Goal: Transaction & Acquisition: Purchase product/service

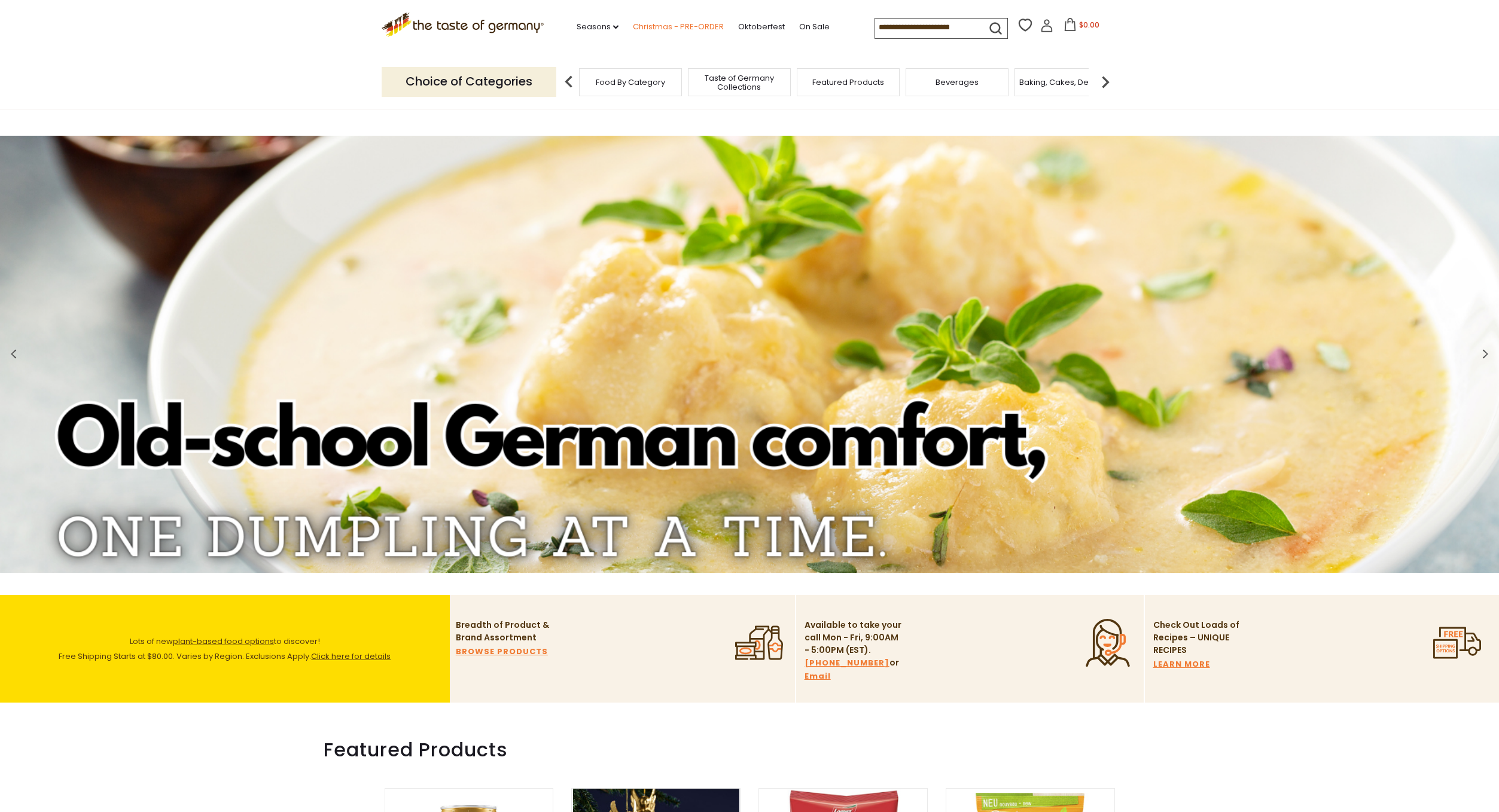
click at [674, 28] on link "Christmas - PRE-ORDER" at bounding box center [678, 26] width 91 height 13
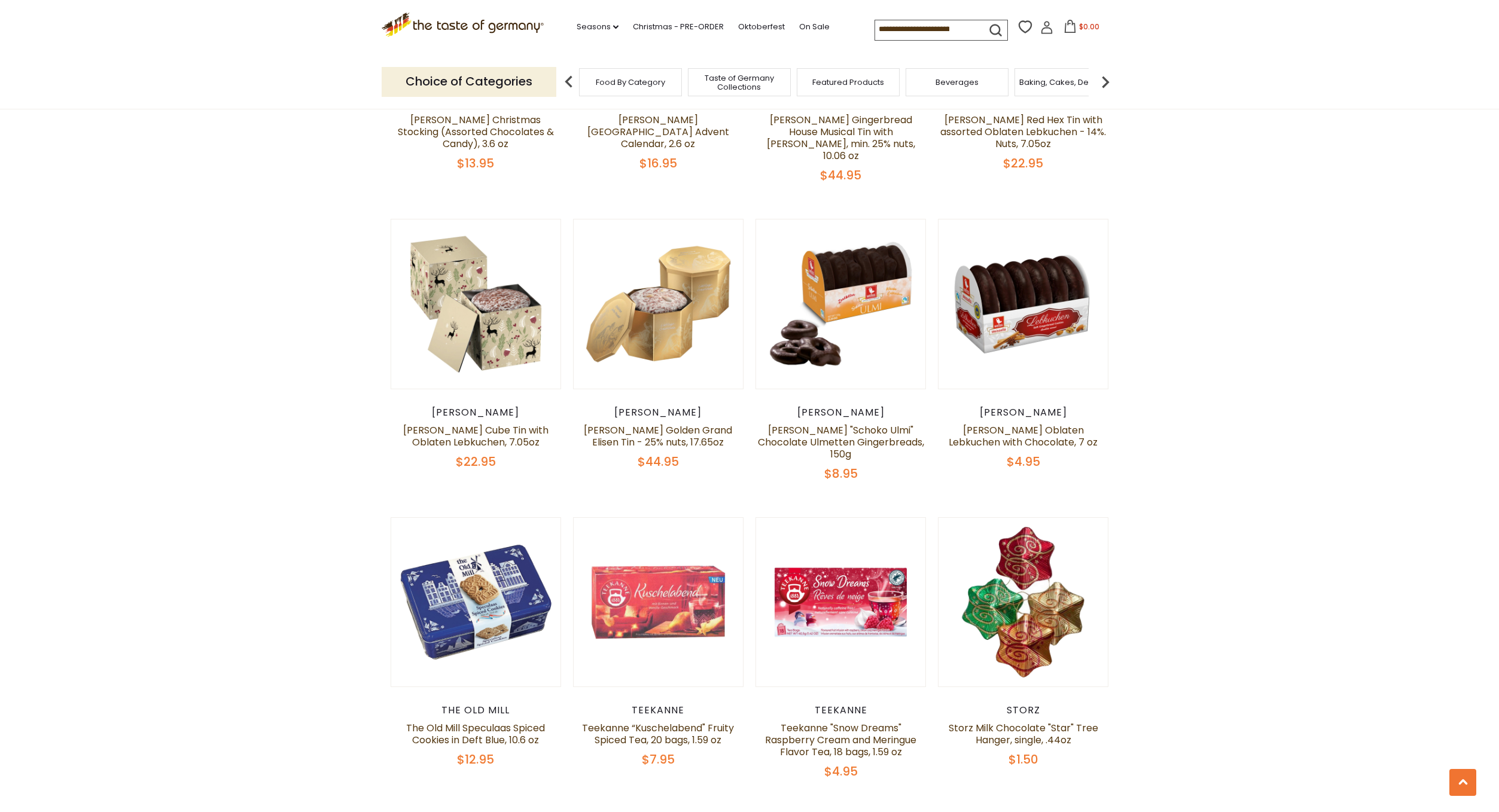
scroll to position [1009, 0]
click at [671, 322] on link at bounding box center [659, 304] width 142 height 142
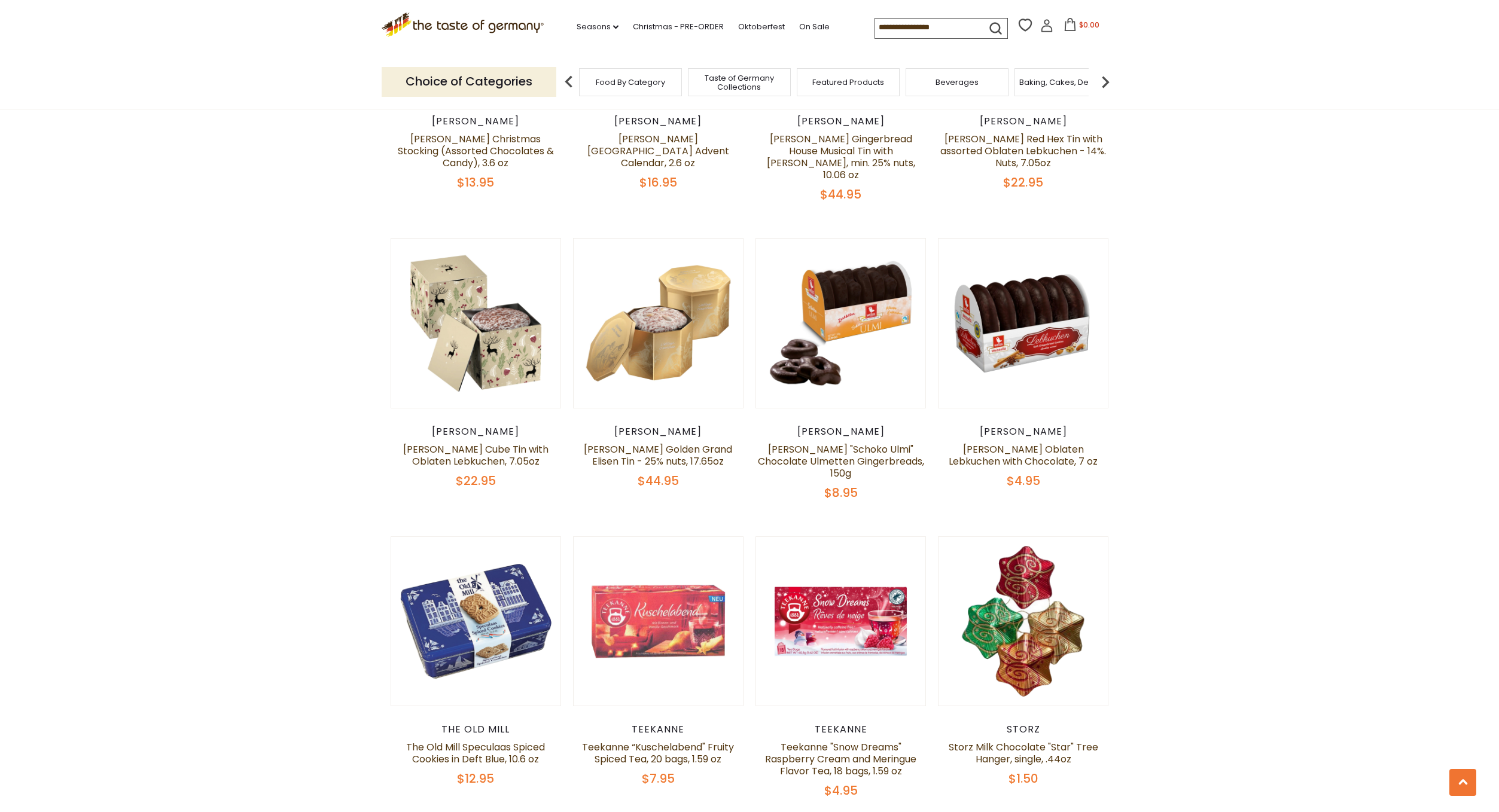
scroll to position [1009, 0]
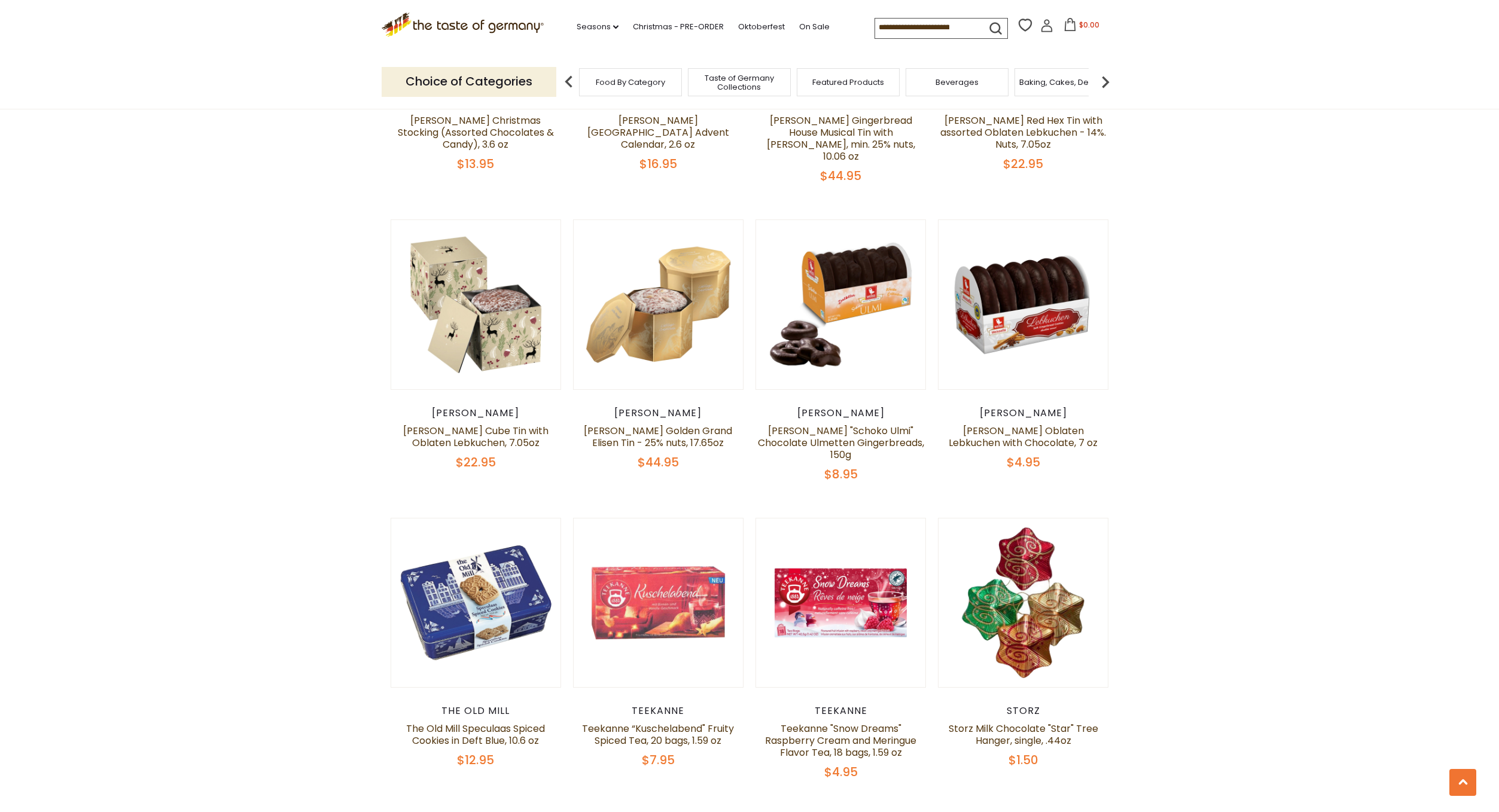
click at [900, 28] on input at bounding box center [925, 26] width 101 height 16
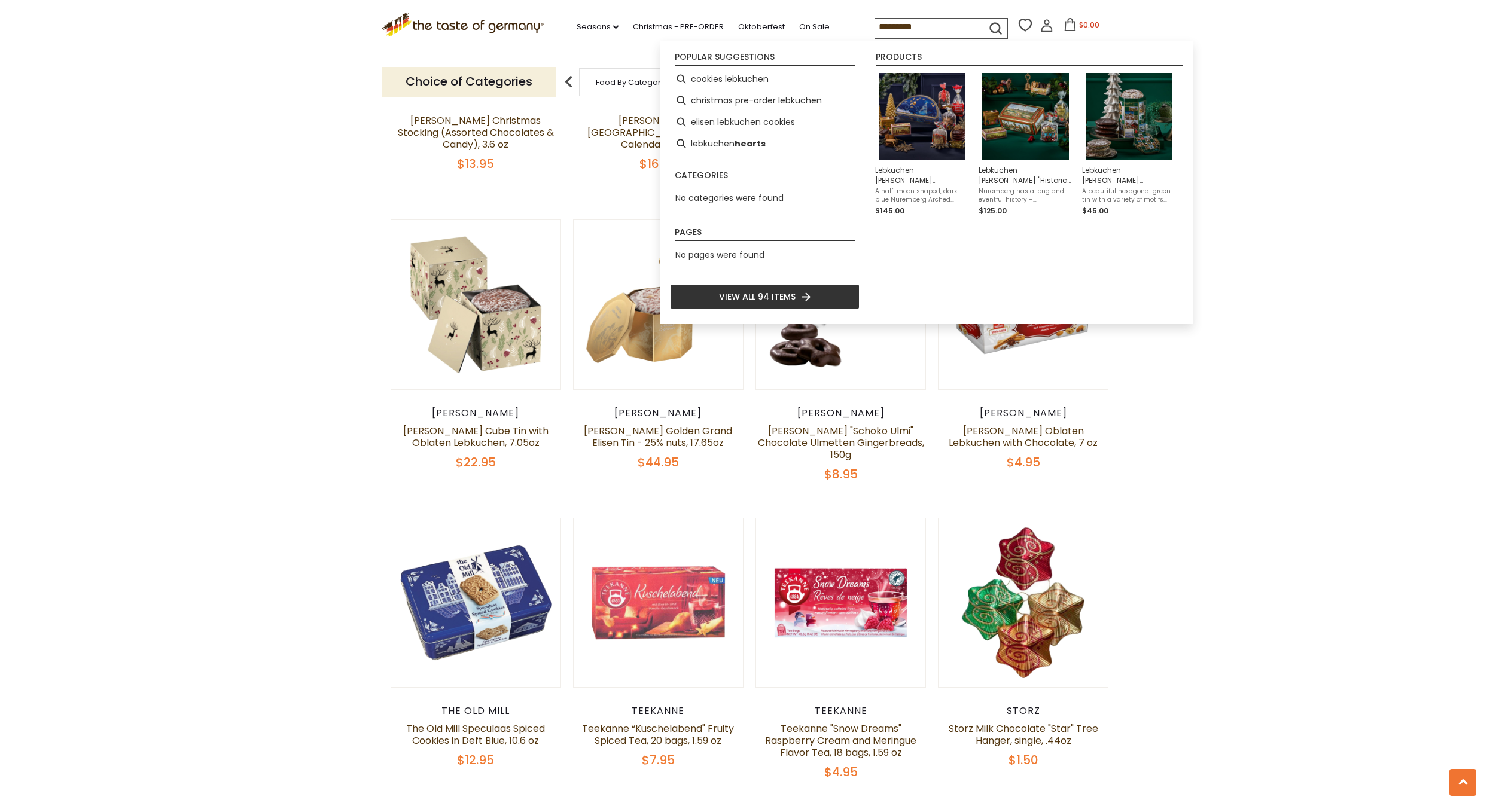
type input "*********"
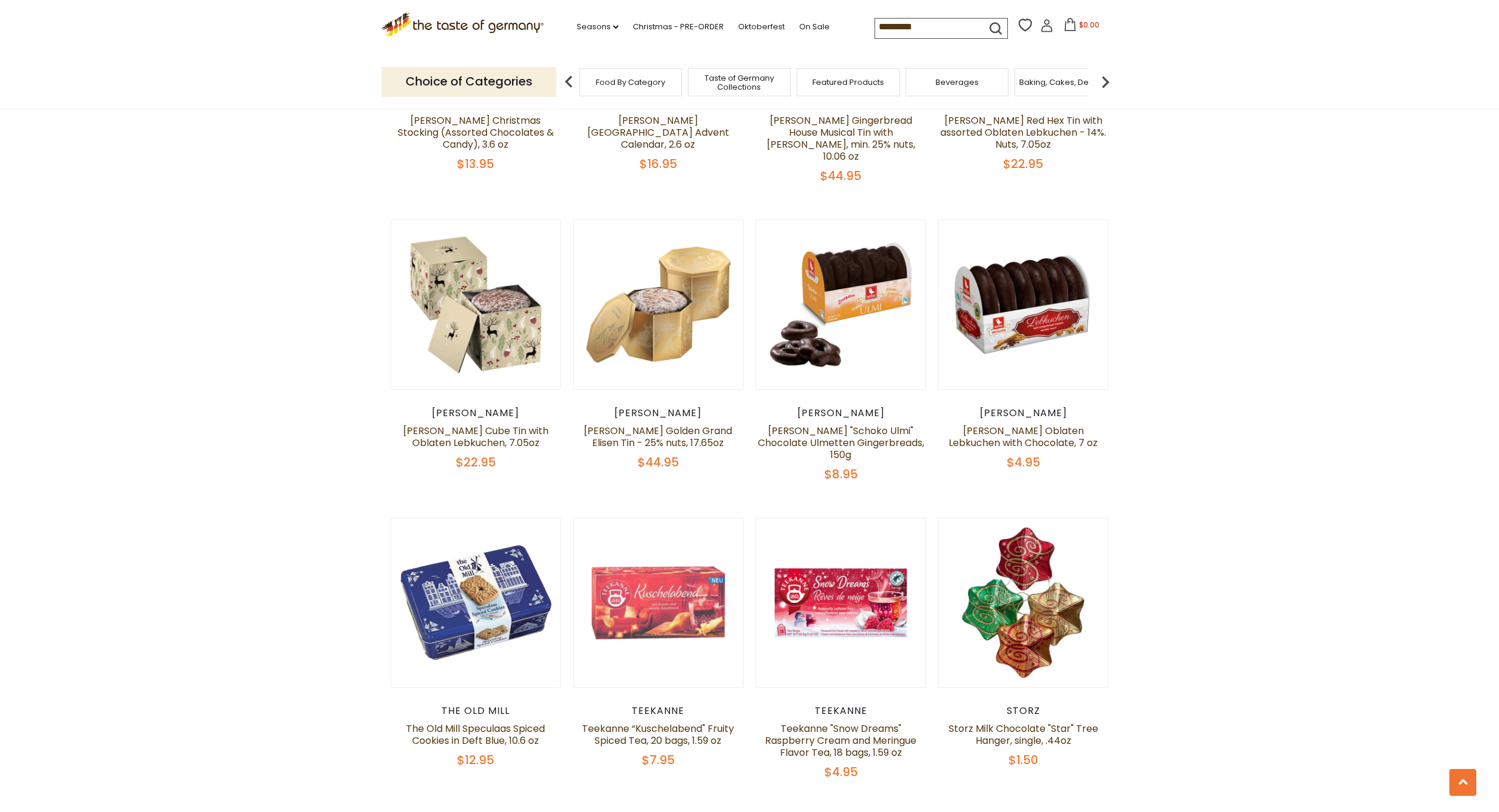
click at [995, 23] on icon "submit" at bounding box center [996, 28] width 16 height 16
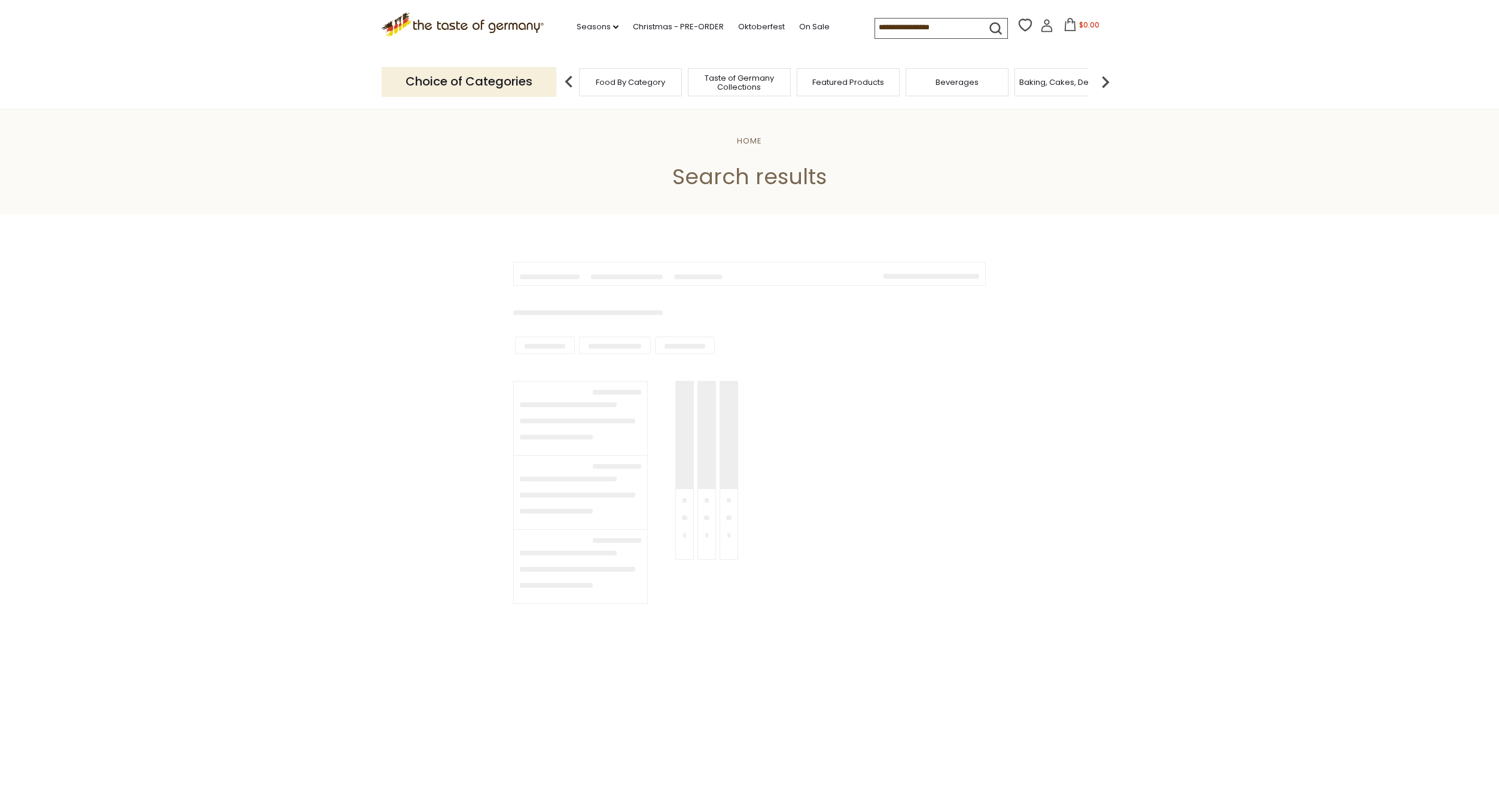
type input "*********"
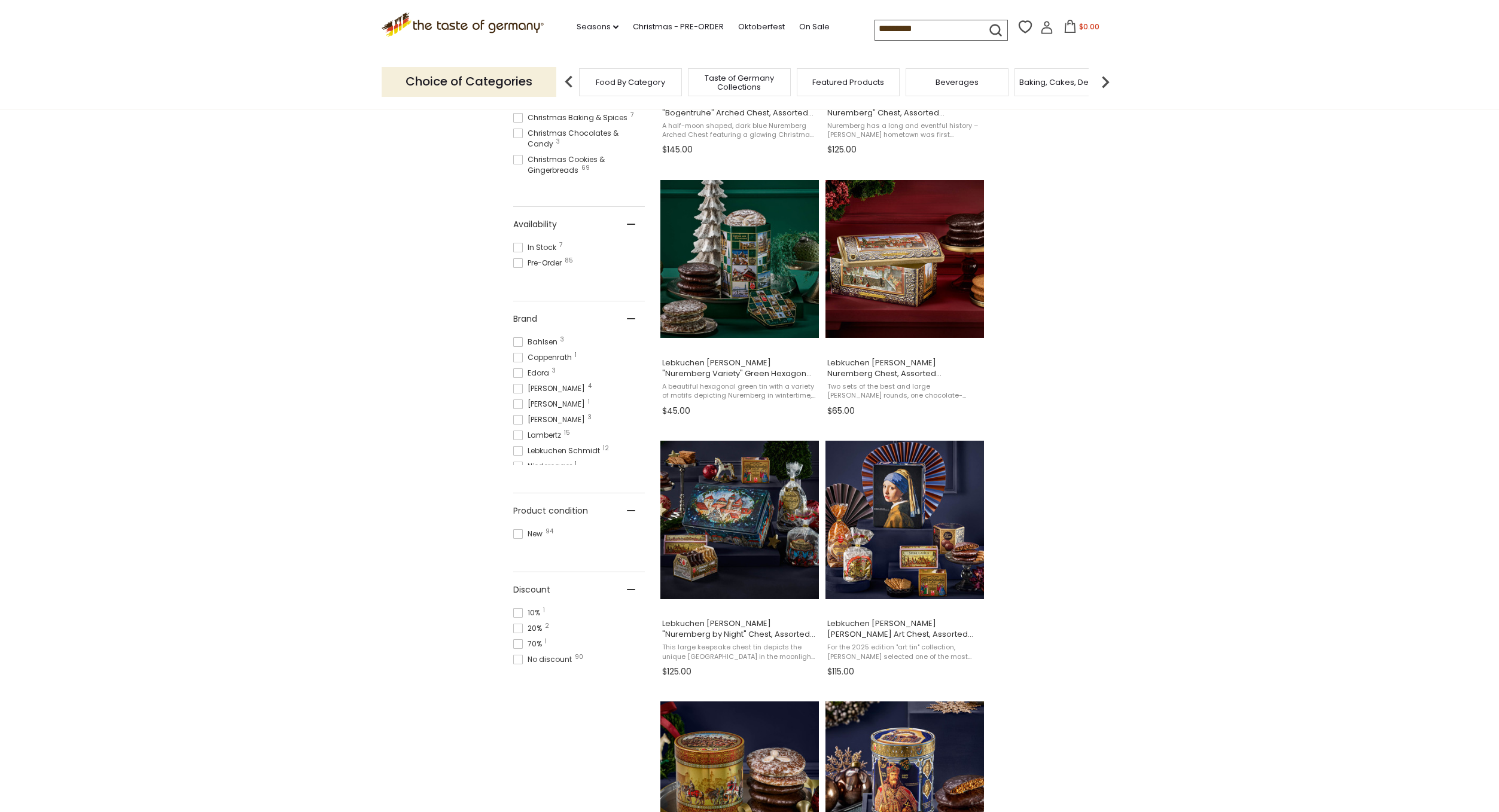
scroll to position [432, 0]
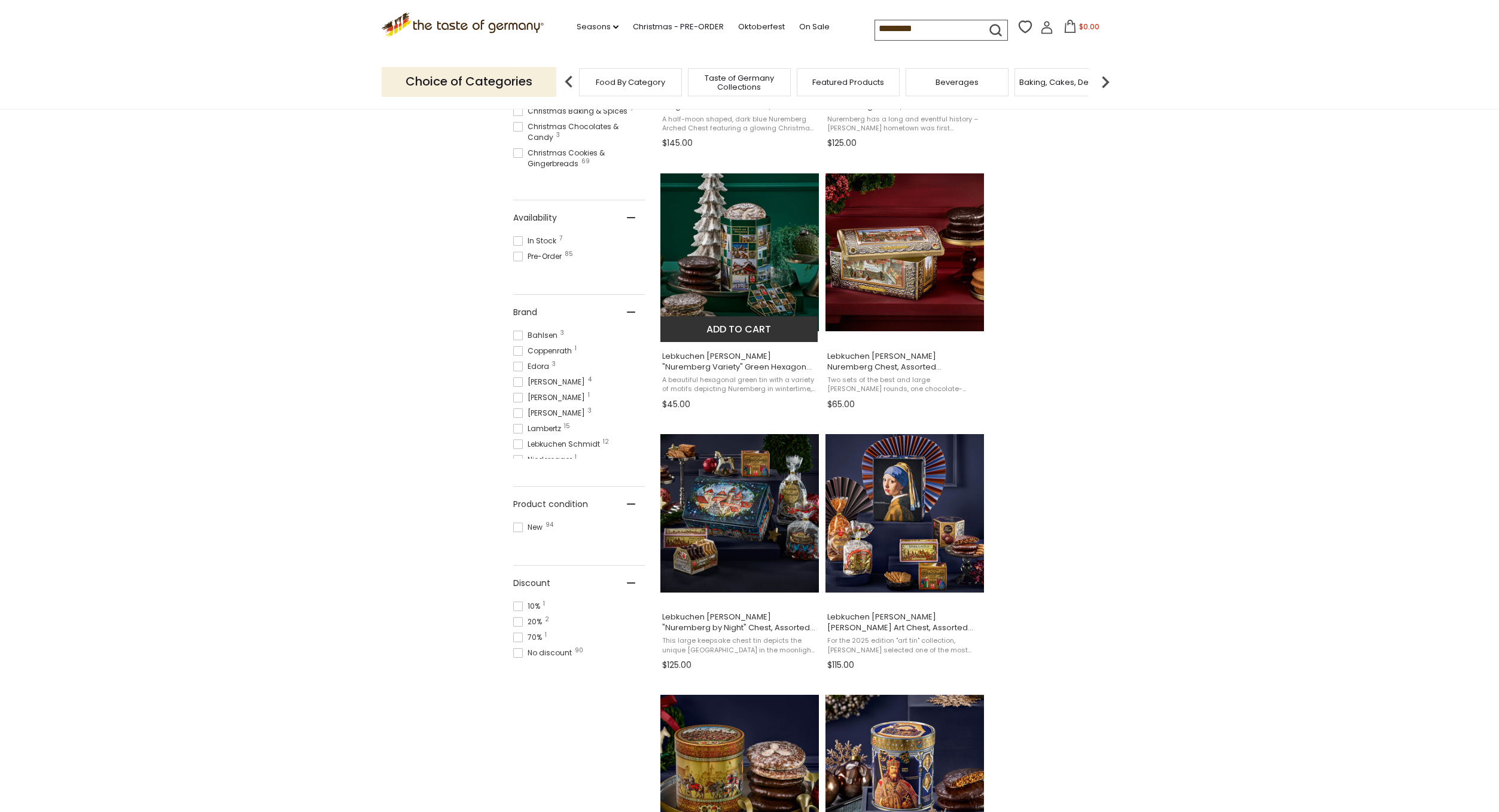
click at [766, 282] on img "Lebkuchen Schmidt" at bounding box center [740, 252] width 159 height 159
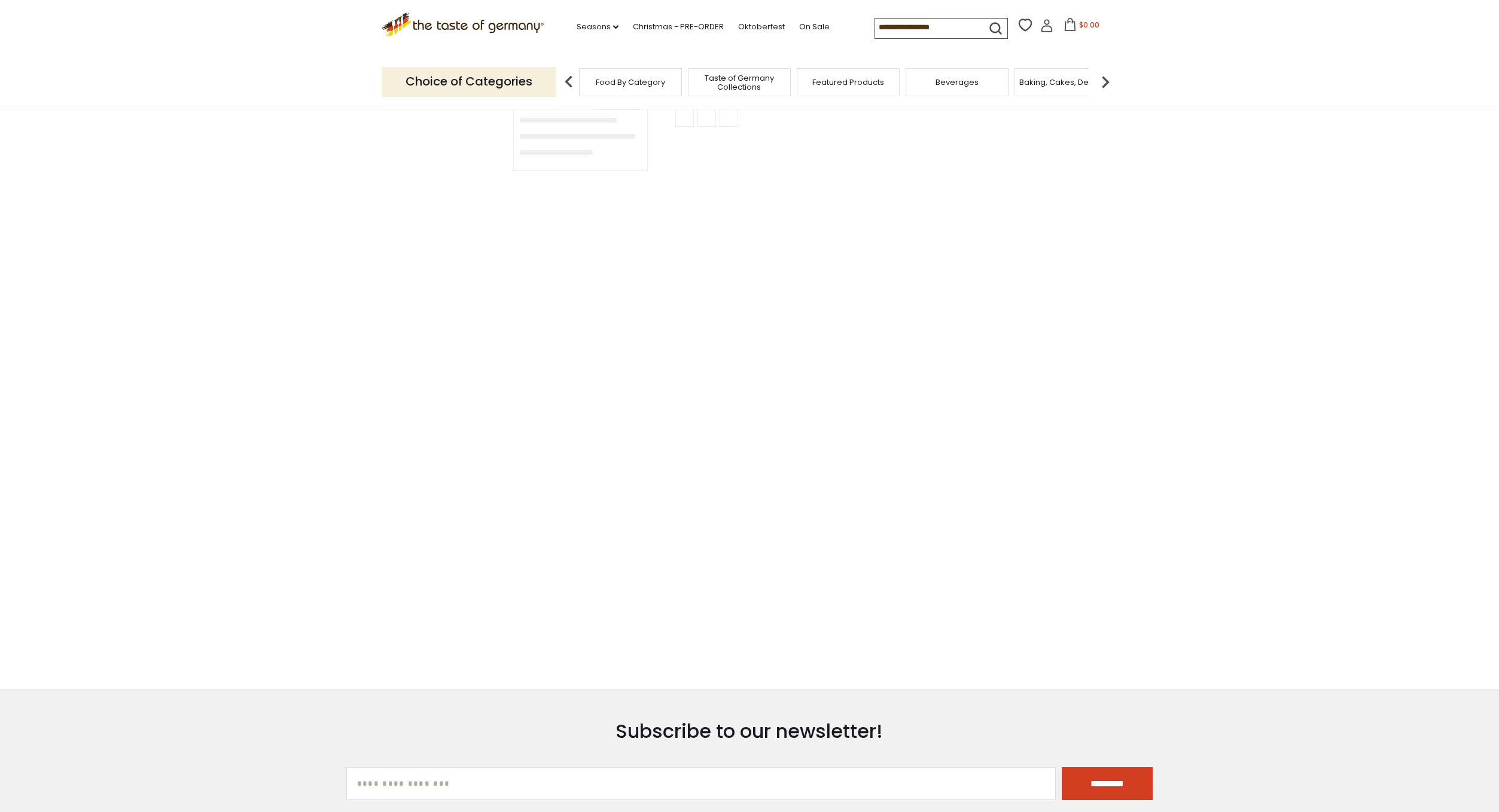
type input "*********"
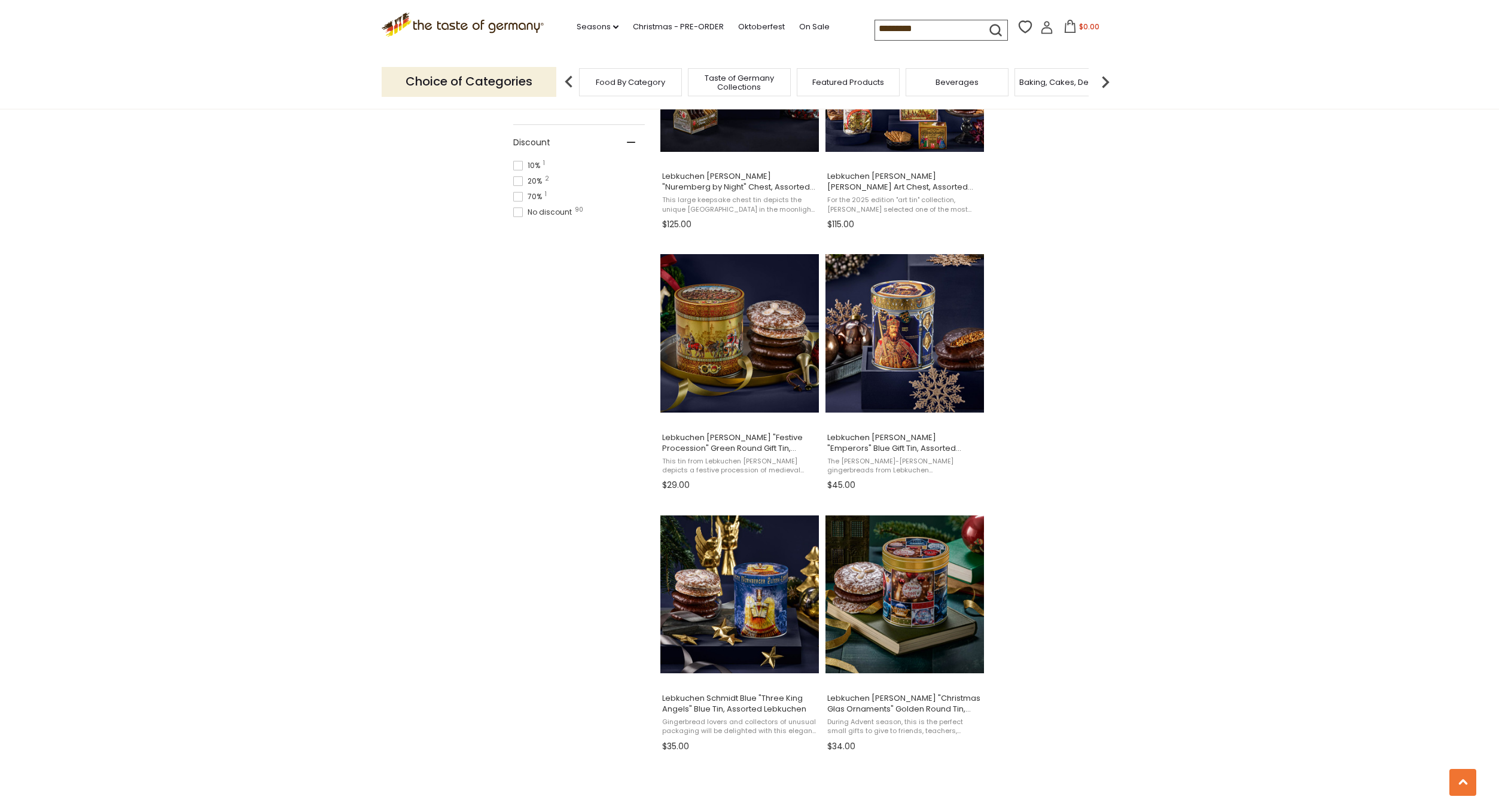
scroll to position [873, 0]
click at [723, 323] on img "Lebkuchen Schmidt" at bounding box center [740, 334] width 159 height 159
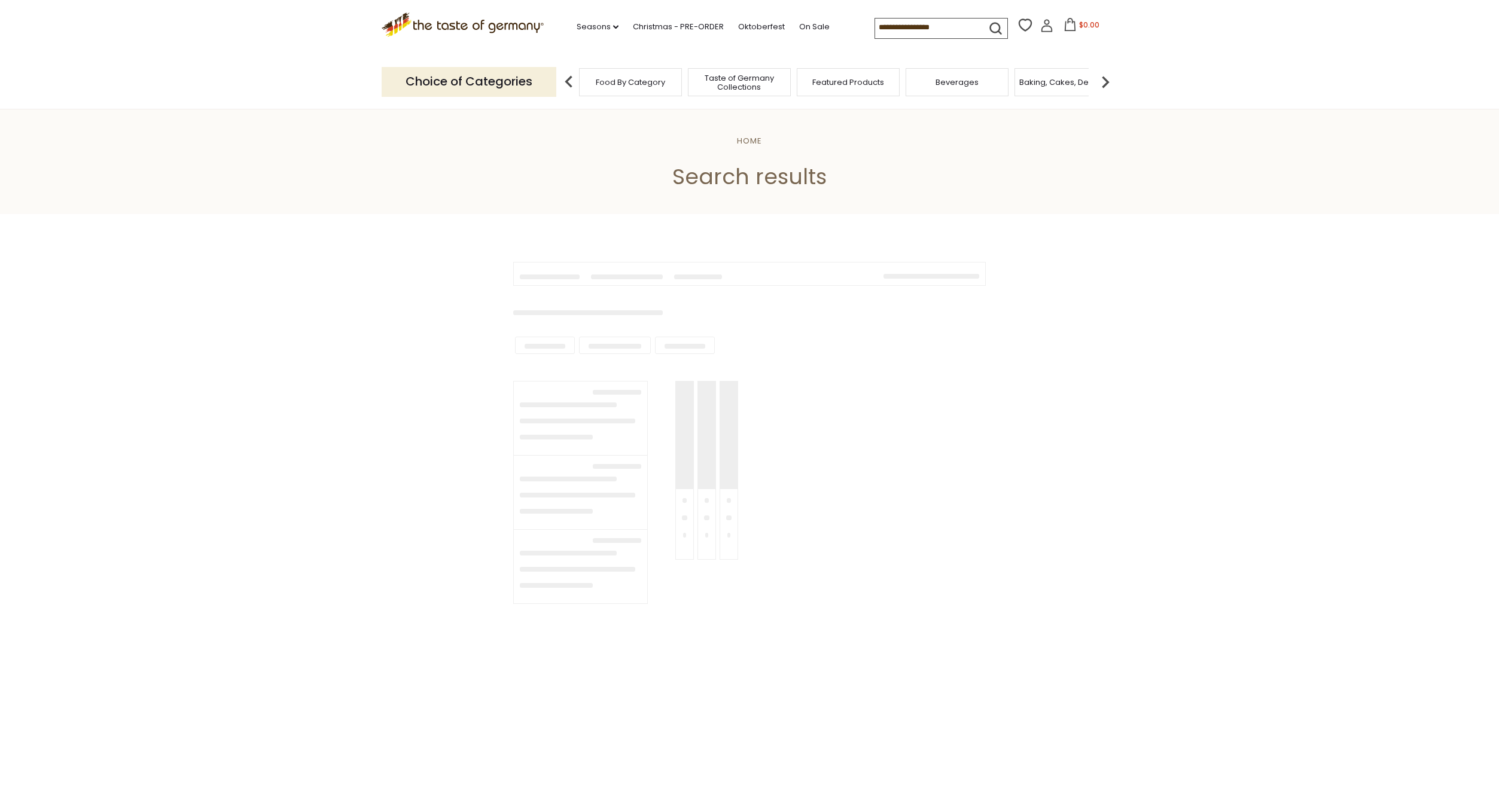
type input "*********"
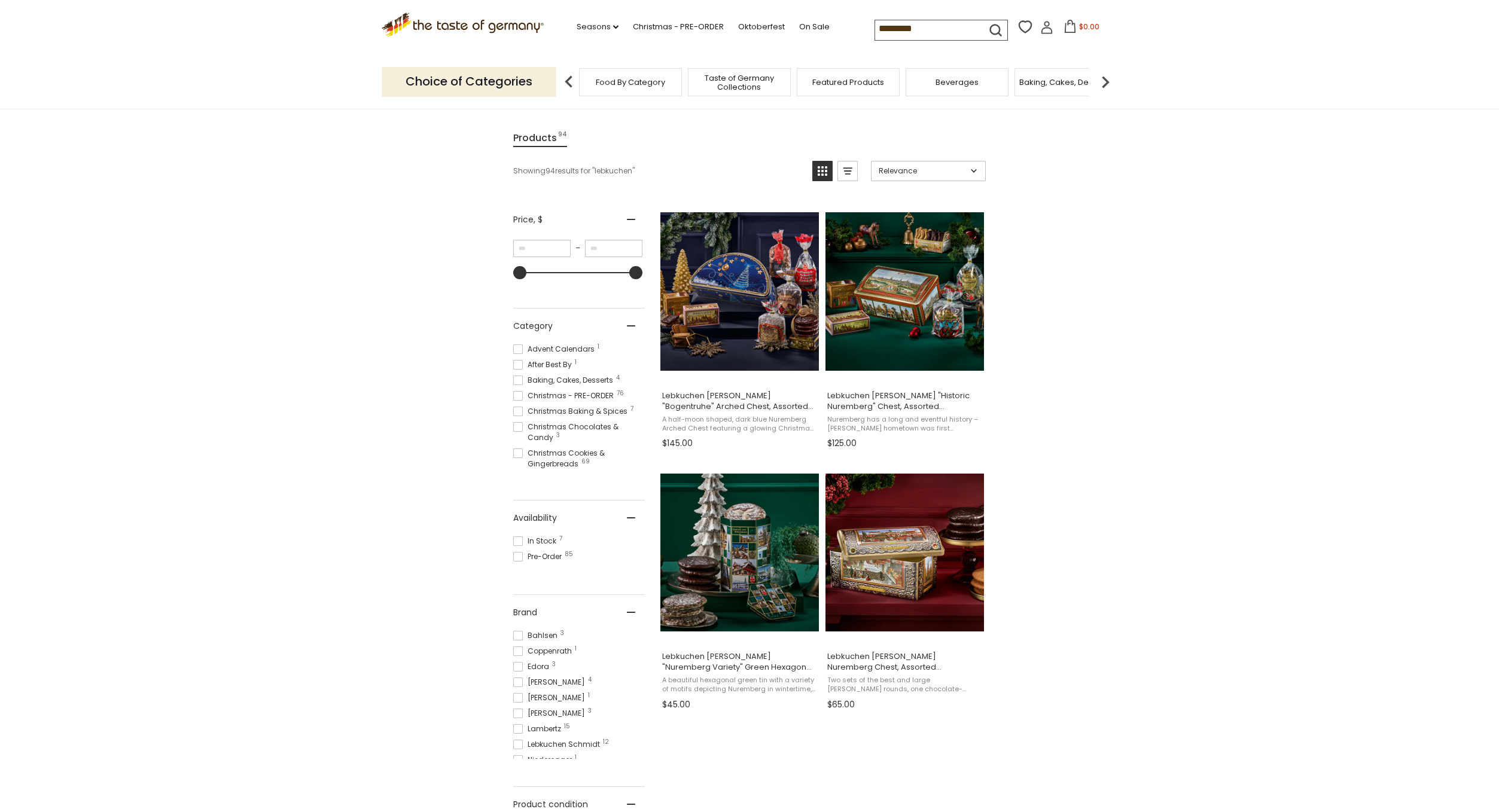
scroll to position [138, 0]
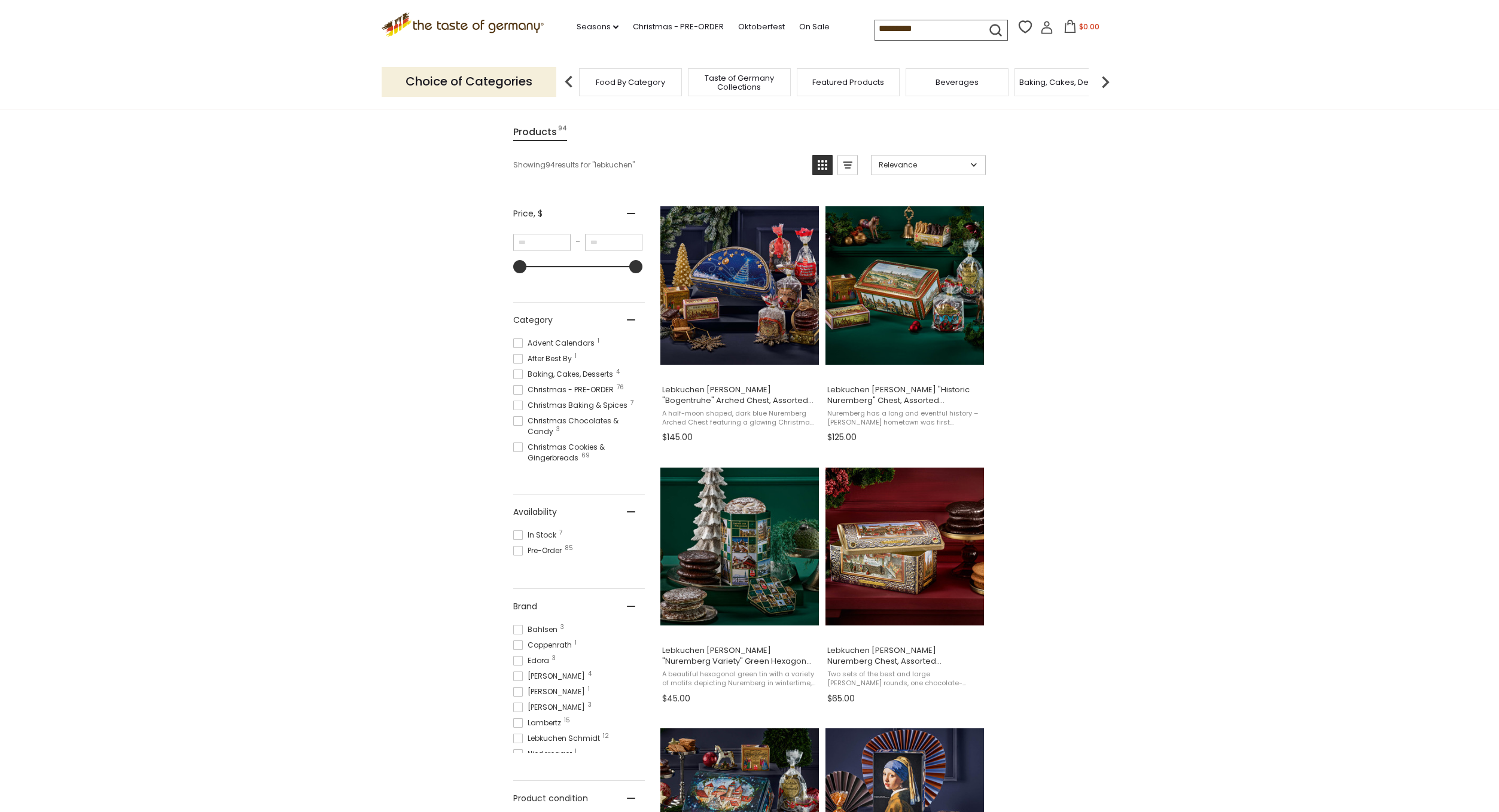
click at [505, 26] on icon ".st0{fill:#EDD300;} .st1{fill:#D33E21;}" at bounding box center [463, 24] width 162 height 24
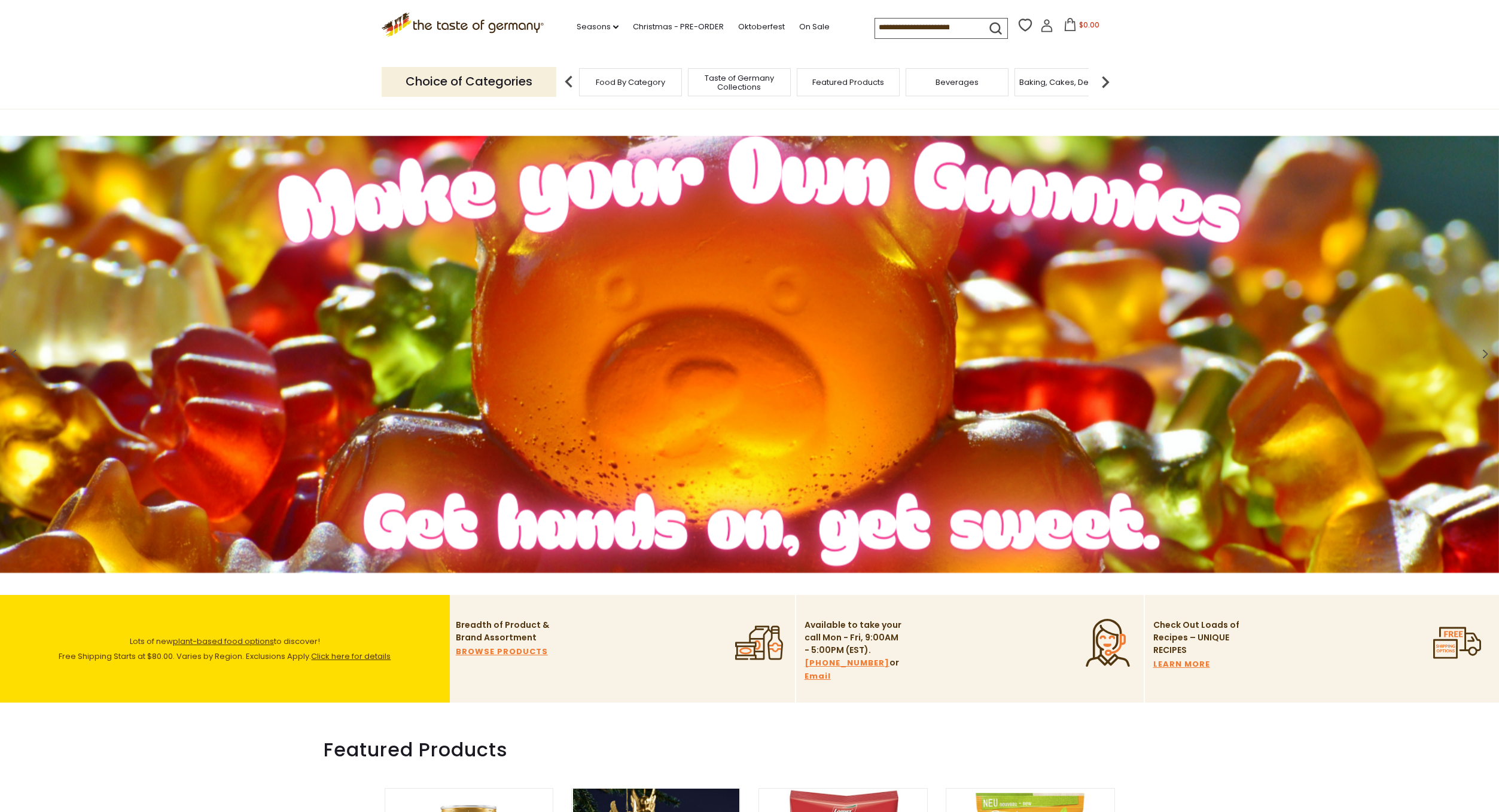
click at [1036, 86] on span "Baking, Cakes, Desserts" at bounding box center [1066, 82] width 93 height 9
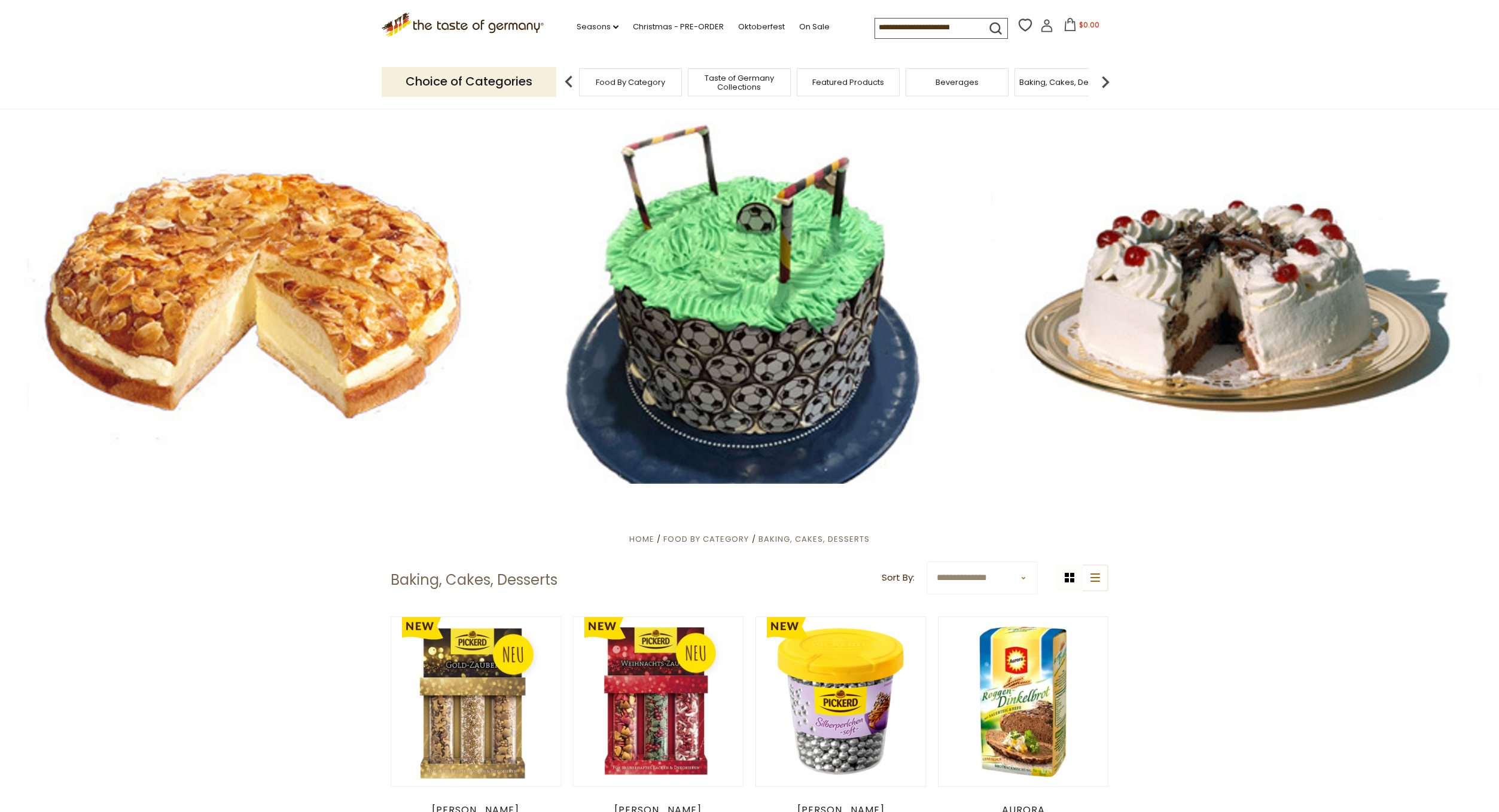
click at [753, 84] on span "Taste of Germany Collections" at bounding box center [740, 82] width 95 height 18
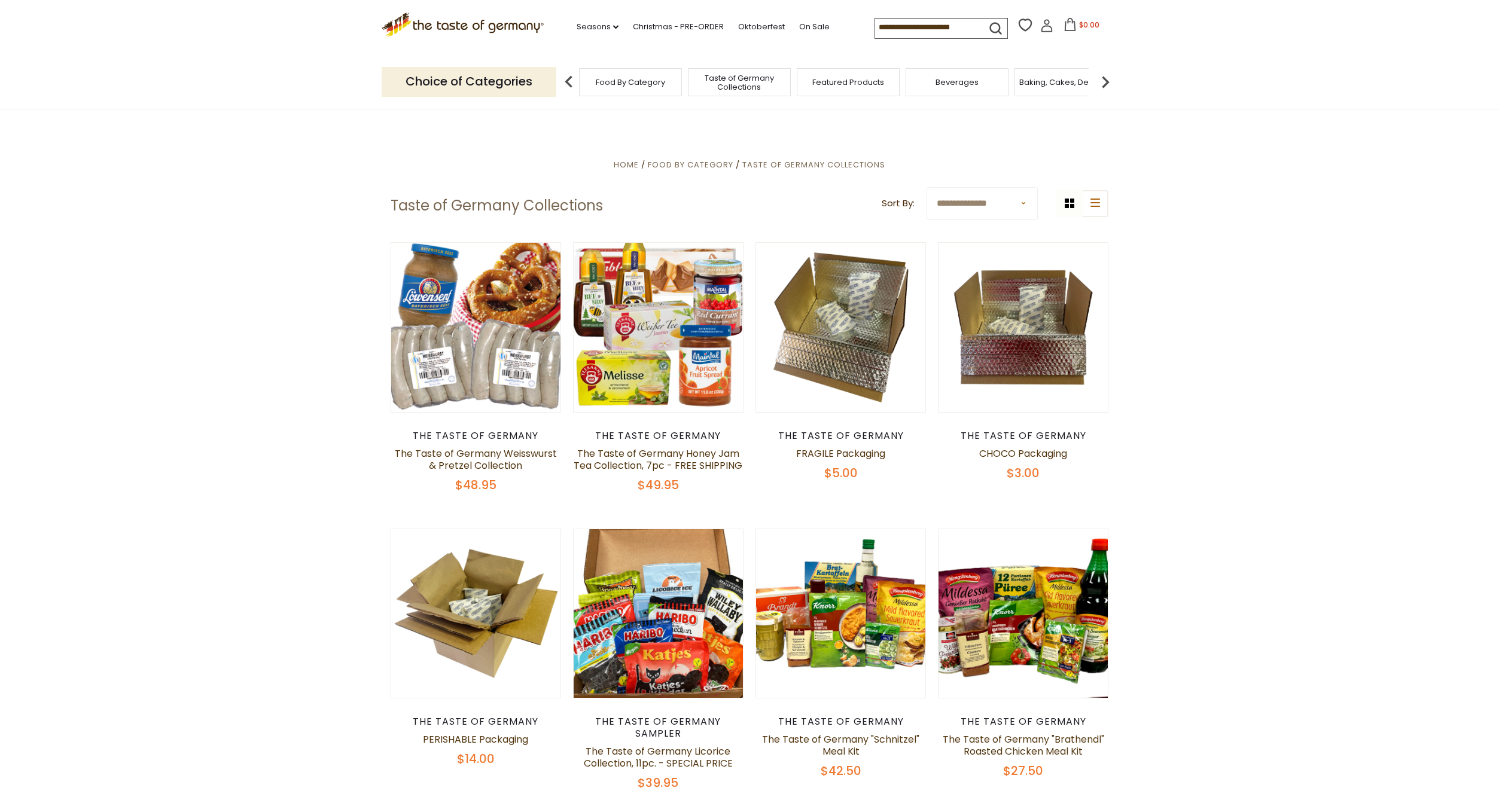
click at [960, 29] on input at bounding box center [925, 26] width 101 height 16
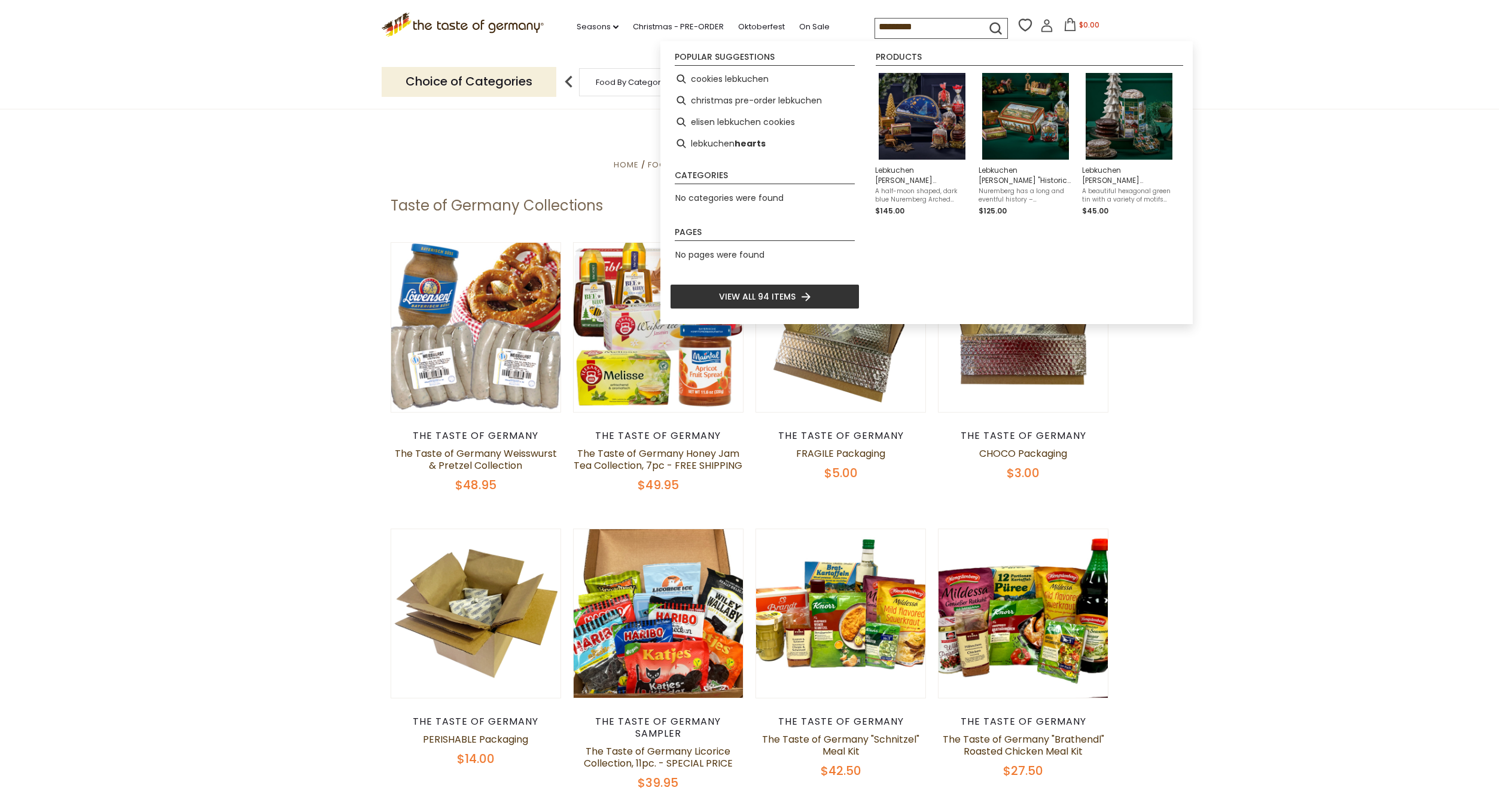
type input "*********"
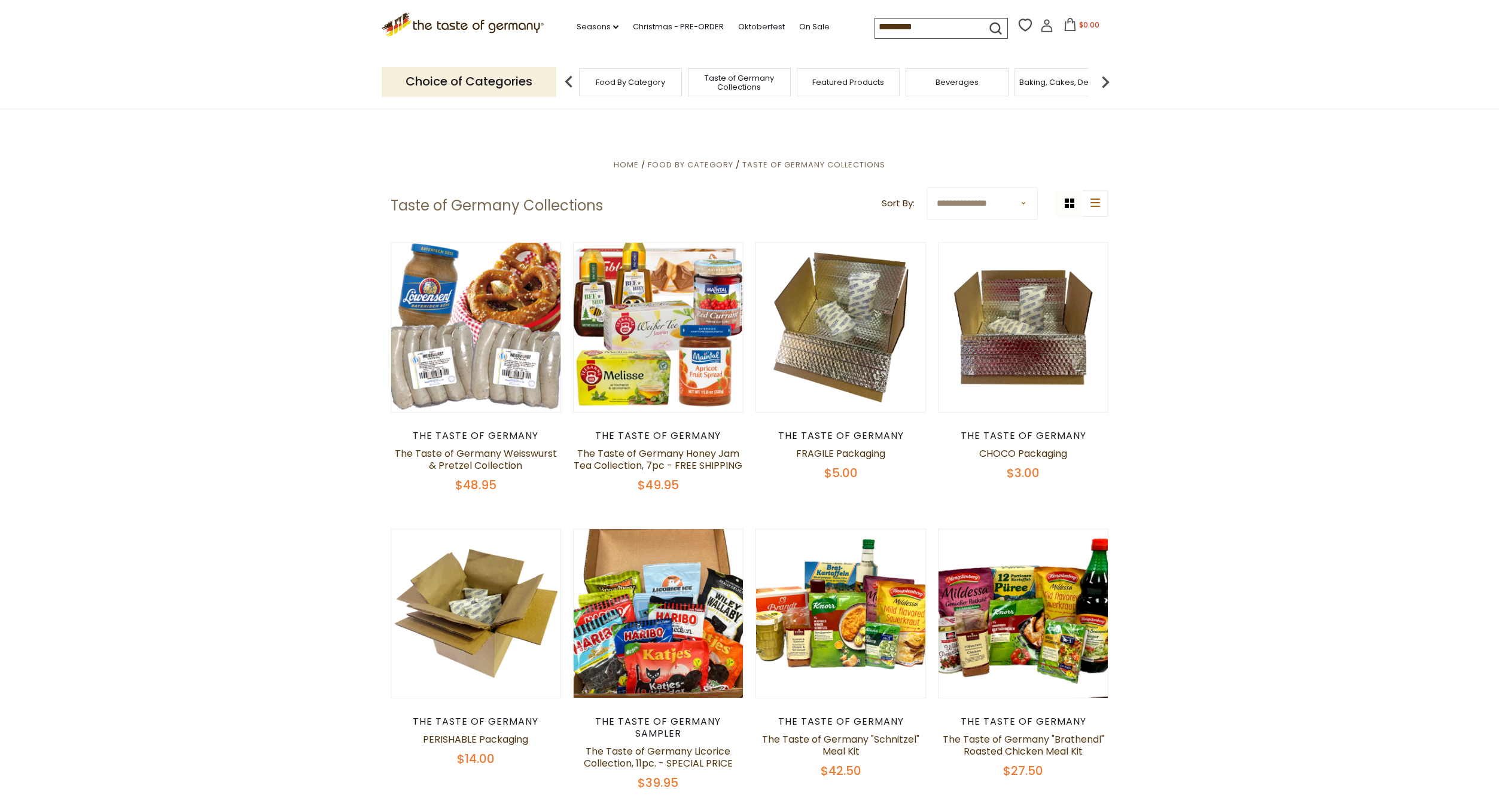
click at [998, 28] on icon "submit" at bounding box center [996, 28] width 10 height 10
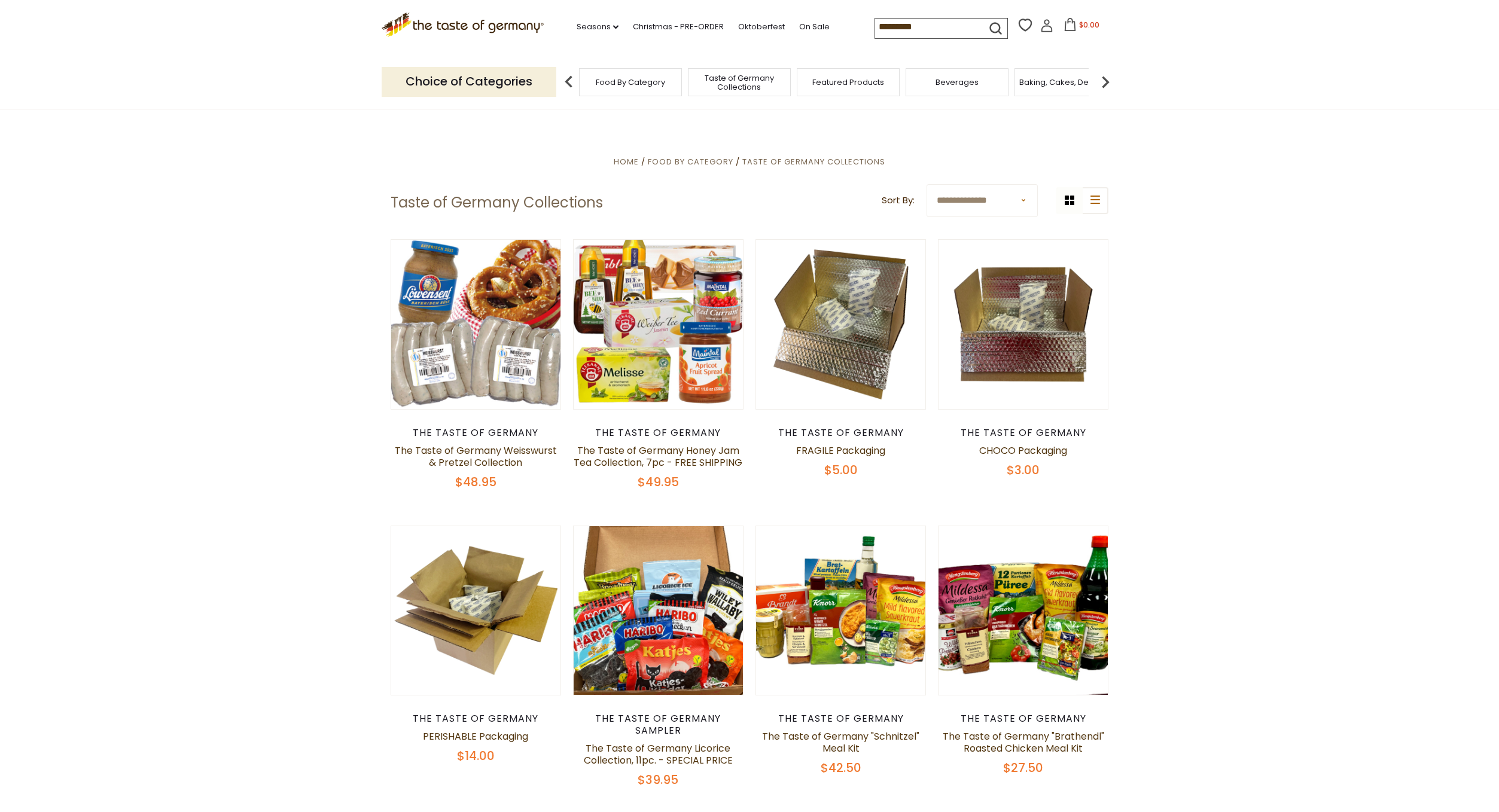
scroll to position [5, 0]
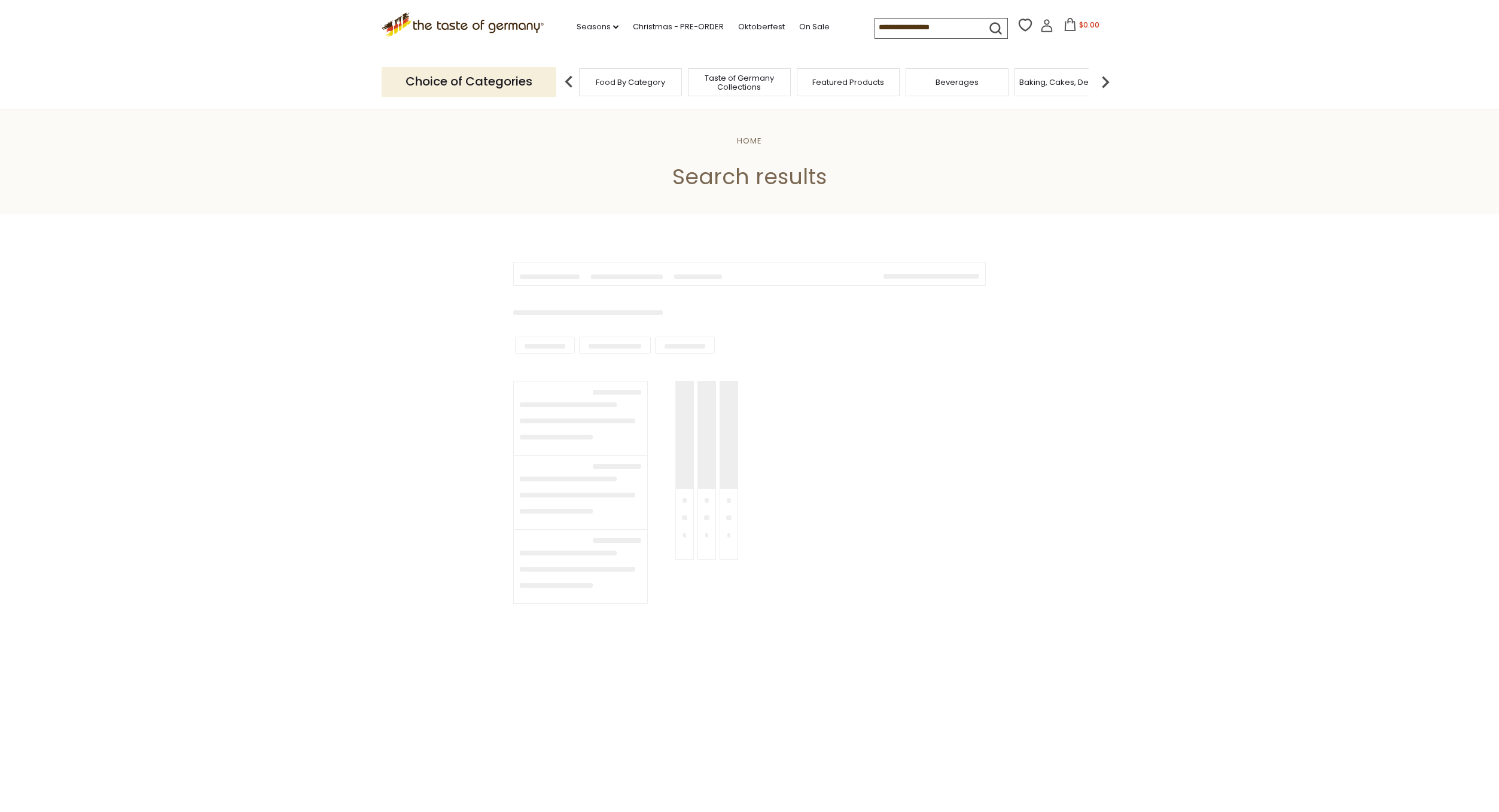
type input "*********"
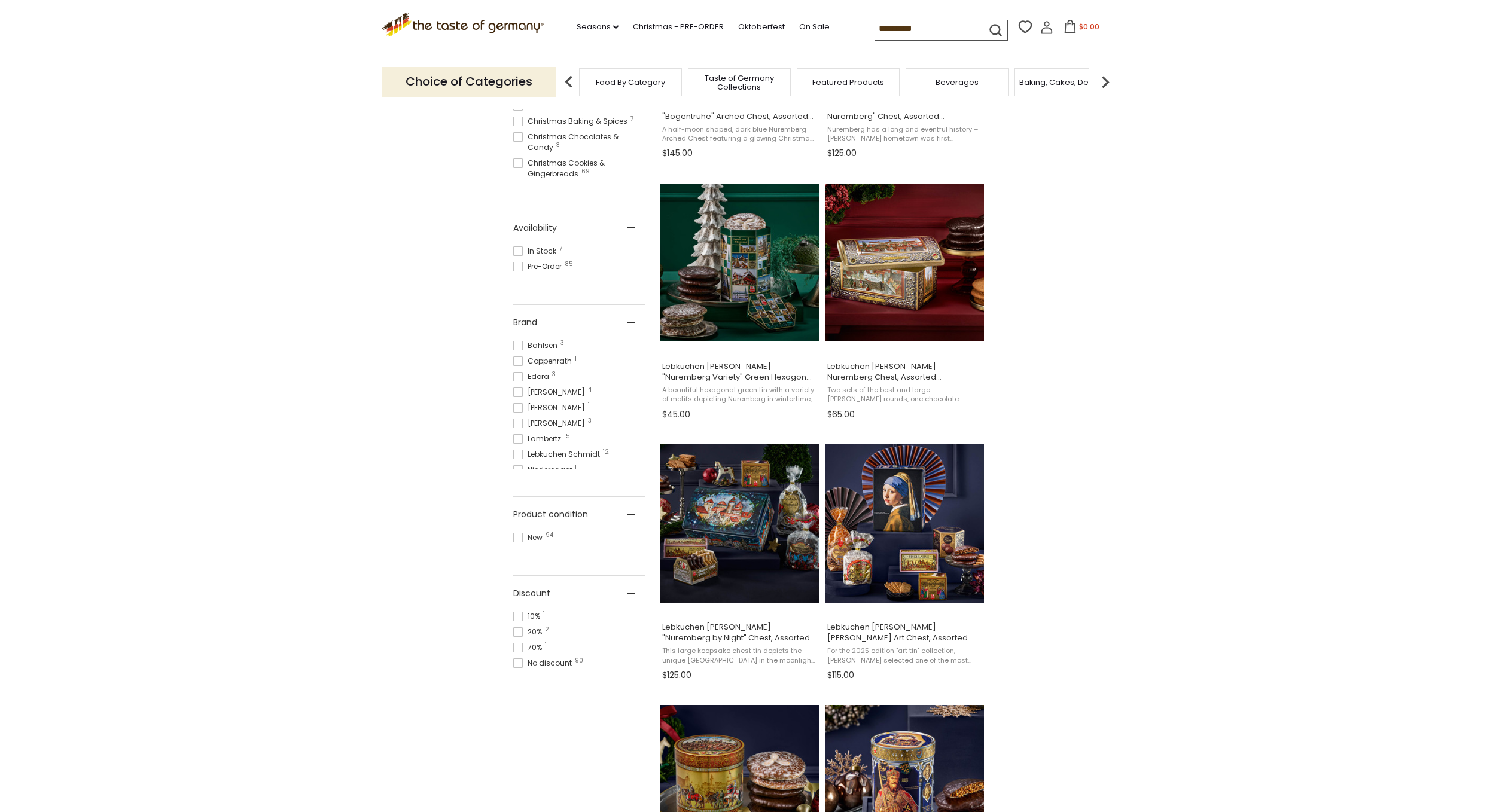
scroll to position [424, 0]
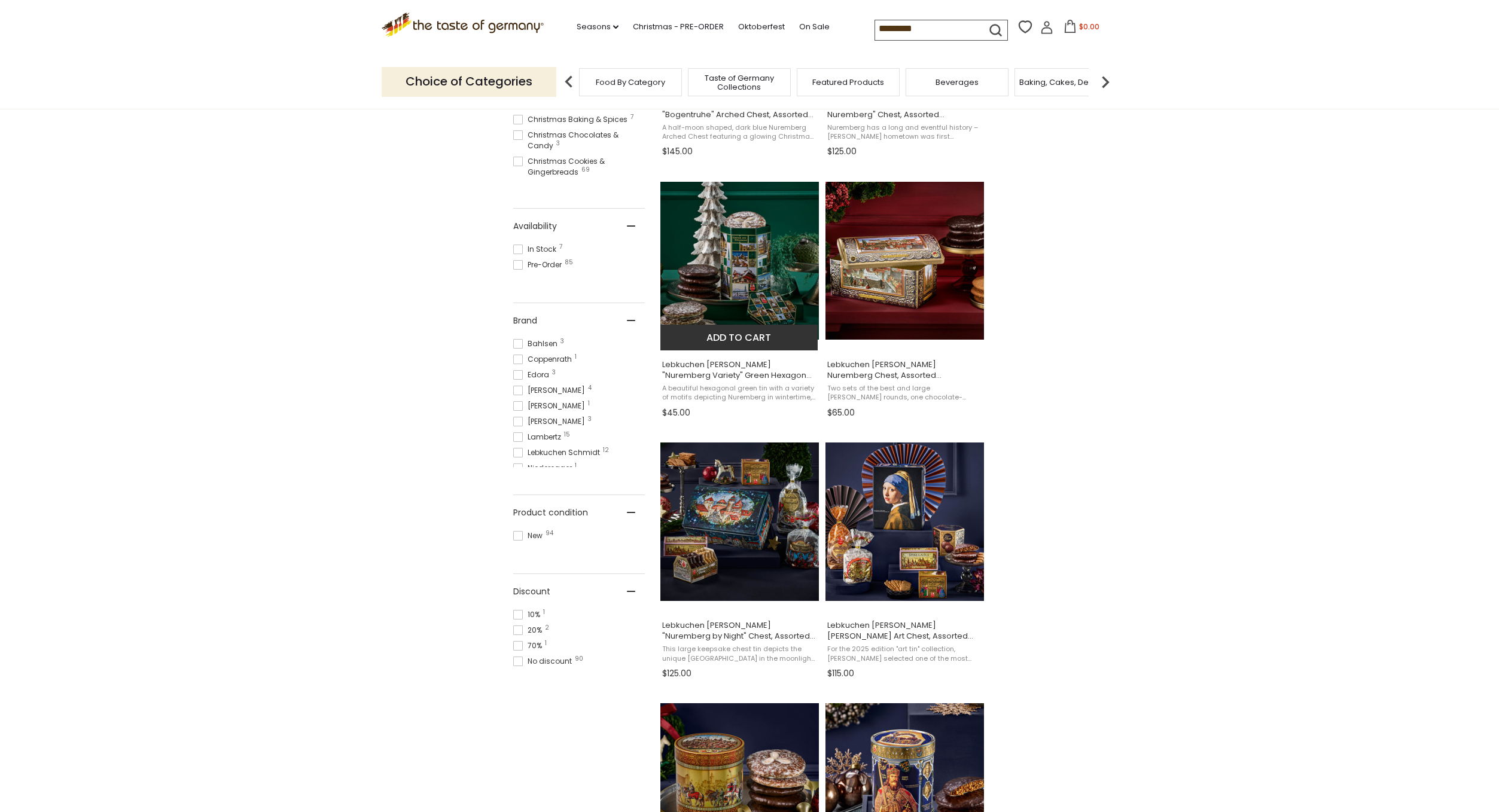
click at [720, 280] on img "Lebkuchen Schmidt" at bounding box center [740, 261] width 159 height 159
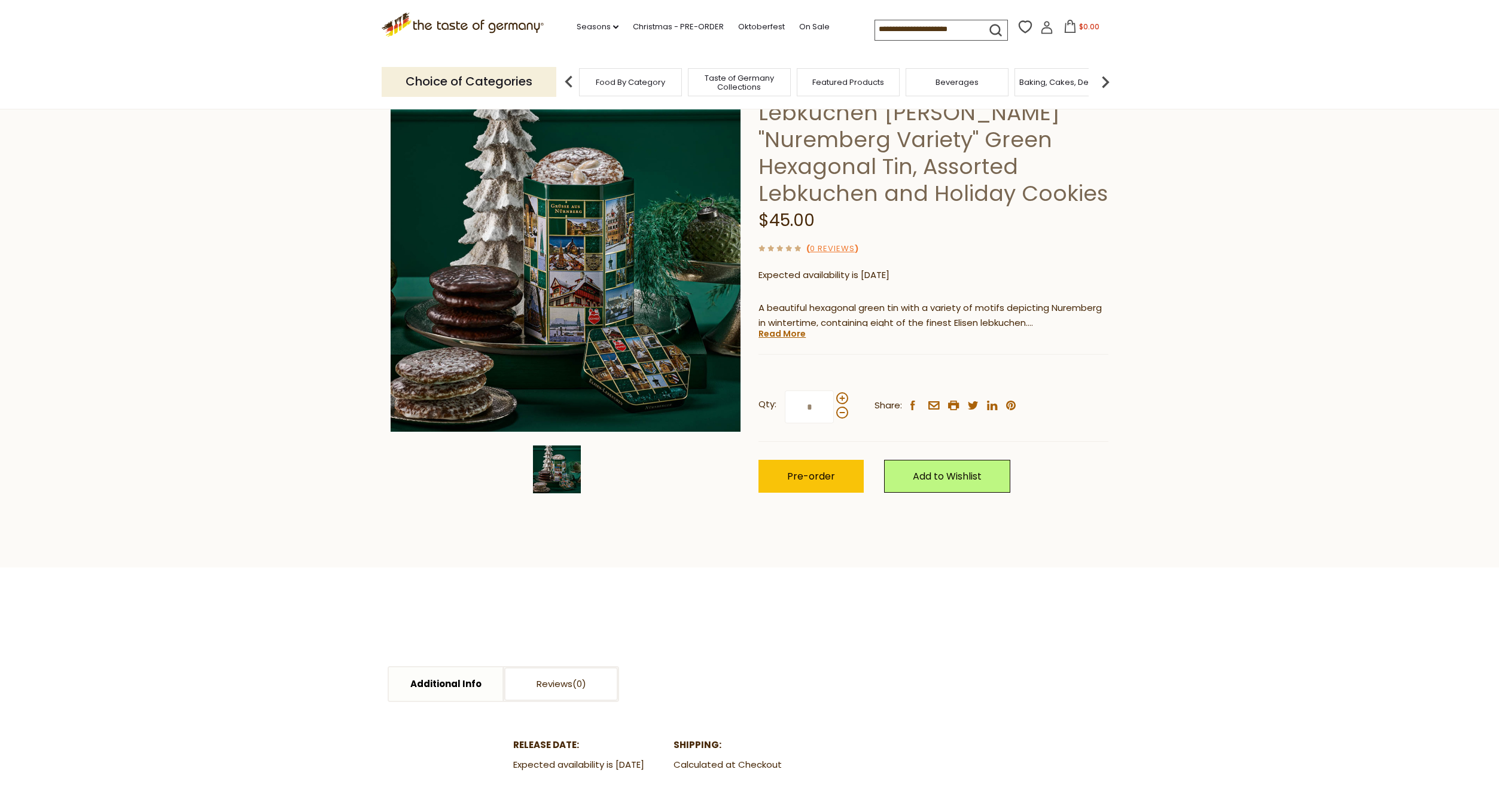
scroll to position [103, 0]
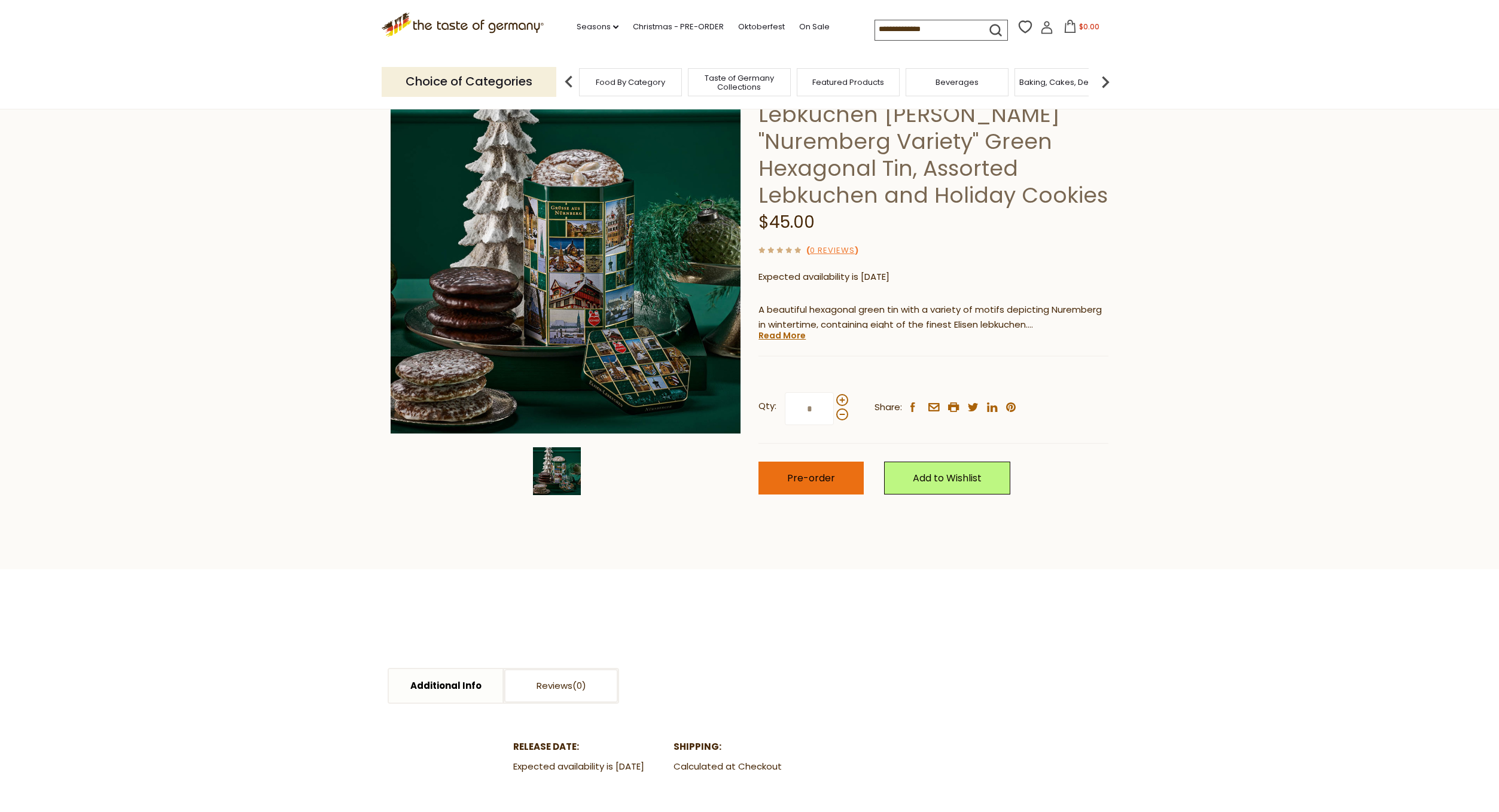
click at [818, 479] on span "Pre-order" at bounding box center [811, 478] width 48 height 14
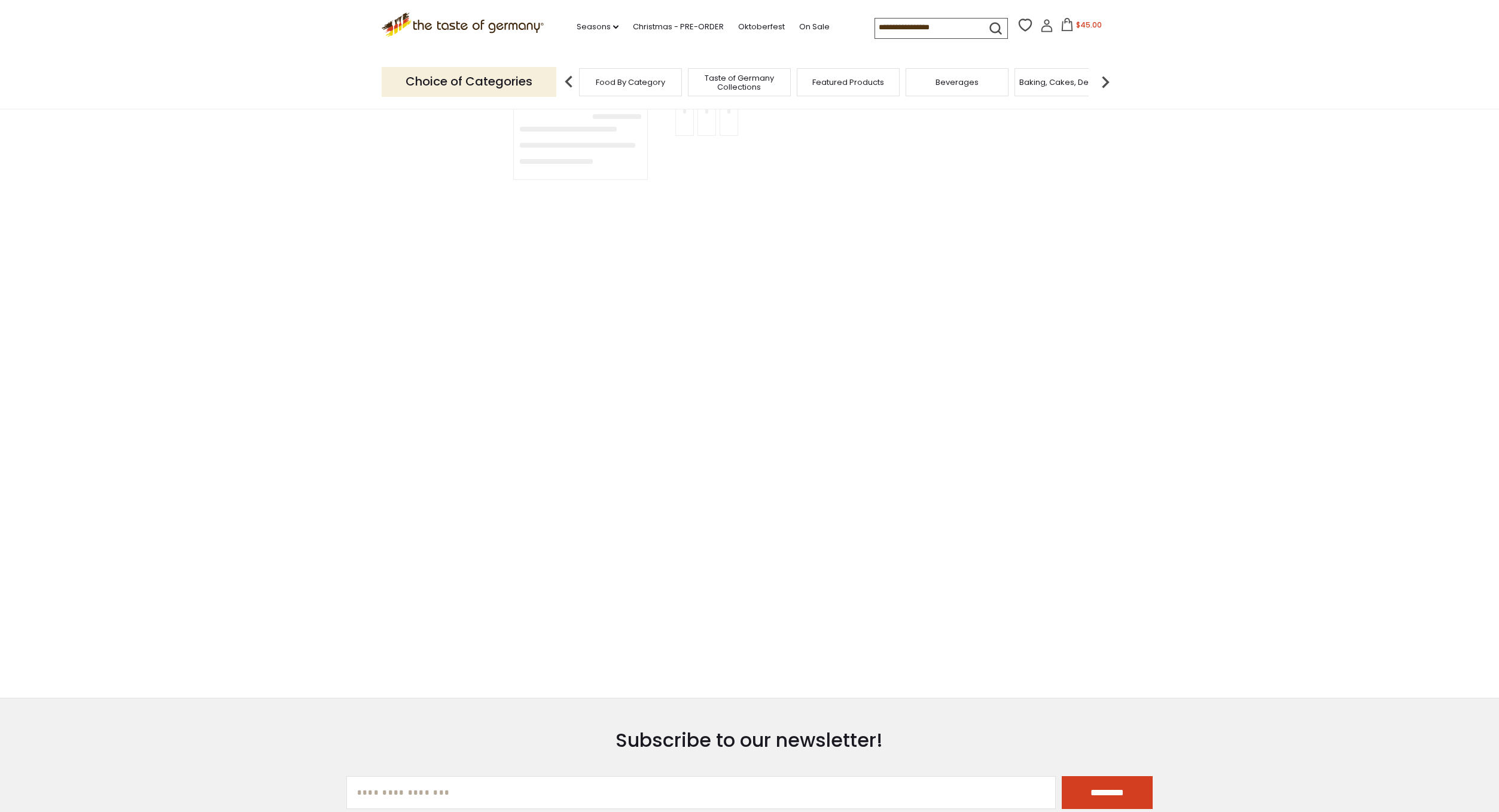
type input "*********"
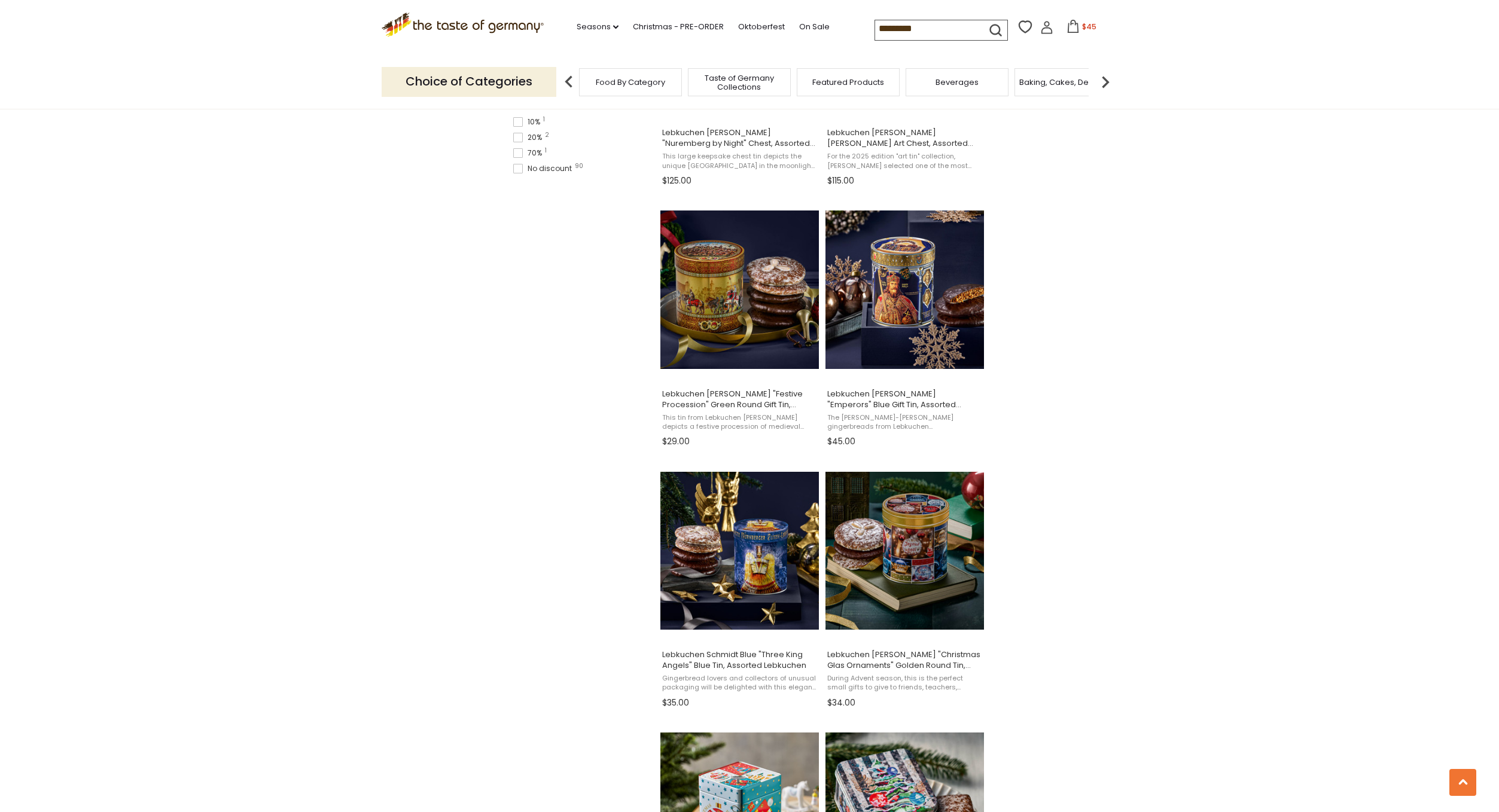
scroll to position [920, 0]
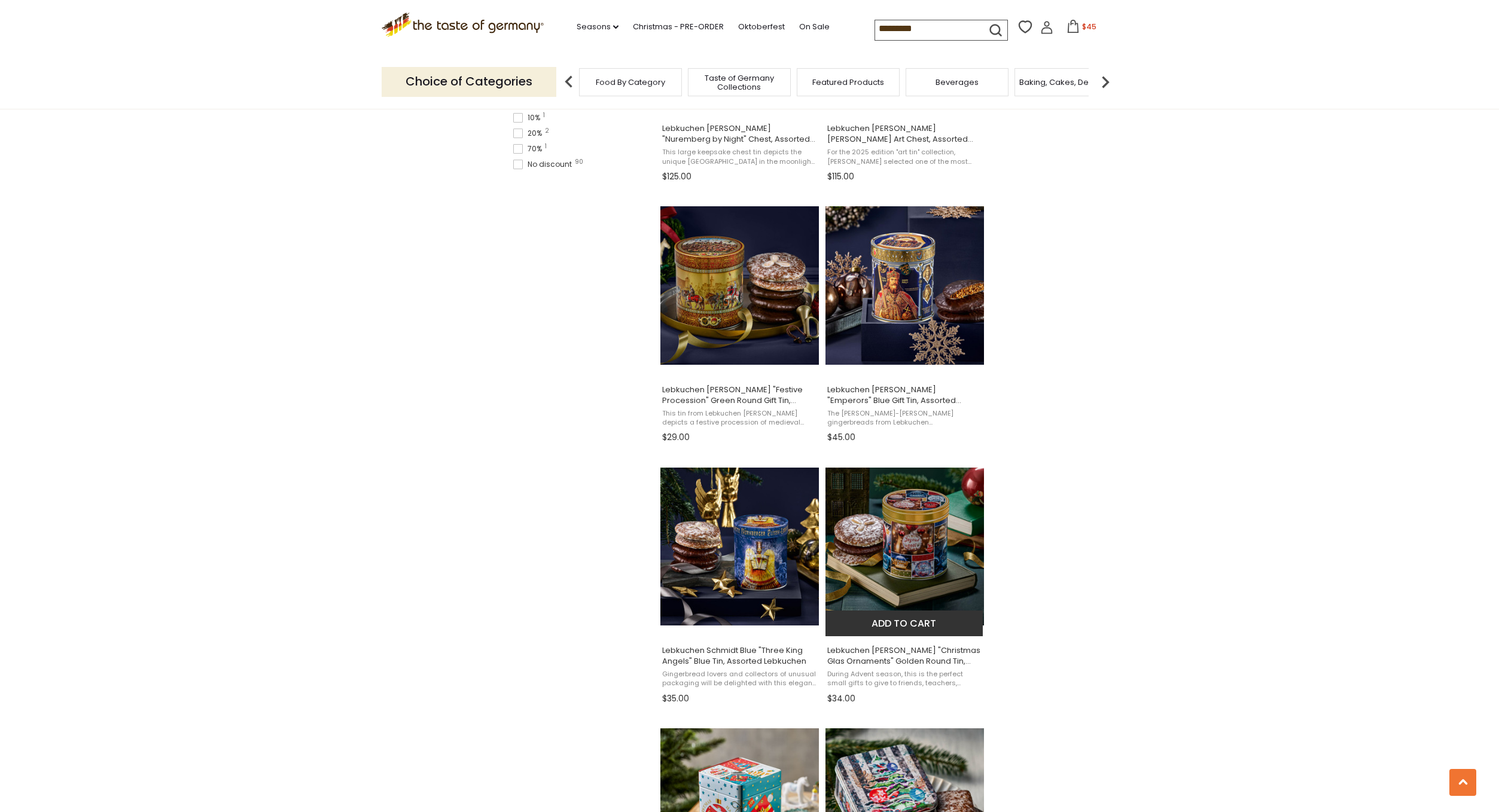
click at [928, 512] on img "Lebkuchen Schmidt" at bounding box center [904, 547] width 159 height 159
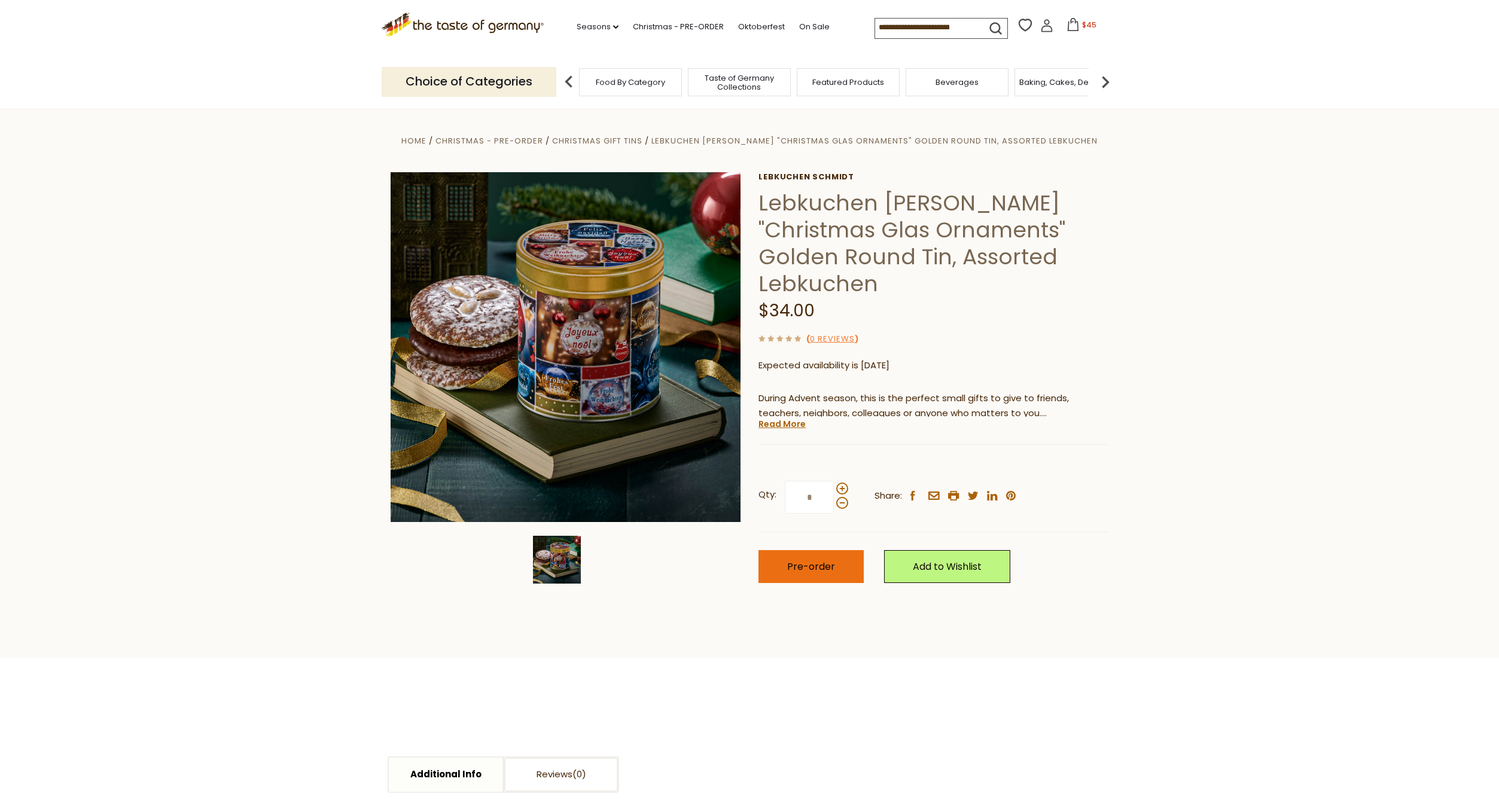
click at [817, 550] on button "Pre-order" at bounding box center [811, 566] width 105 height 33
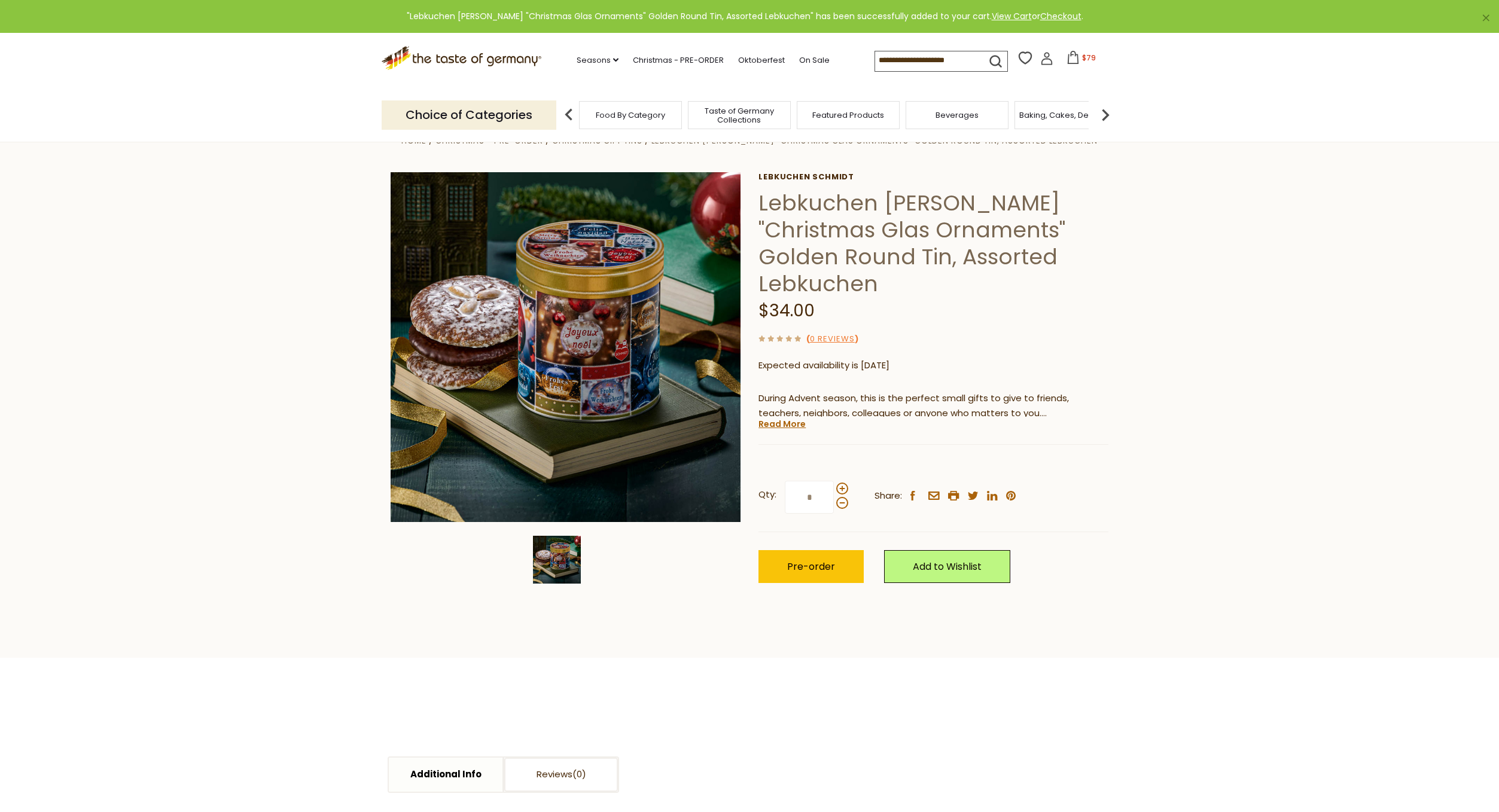
click at [1080, 60] on button "$79" at bounding box center [1082, 60] width 51 height 18
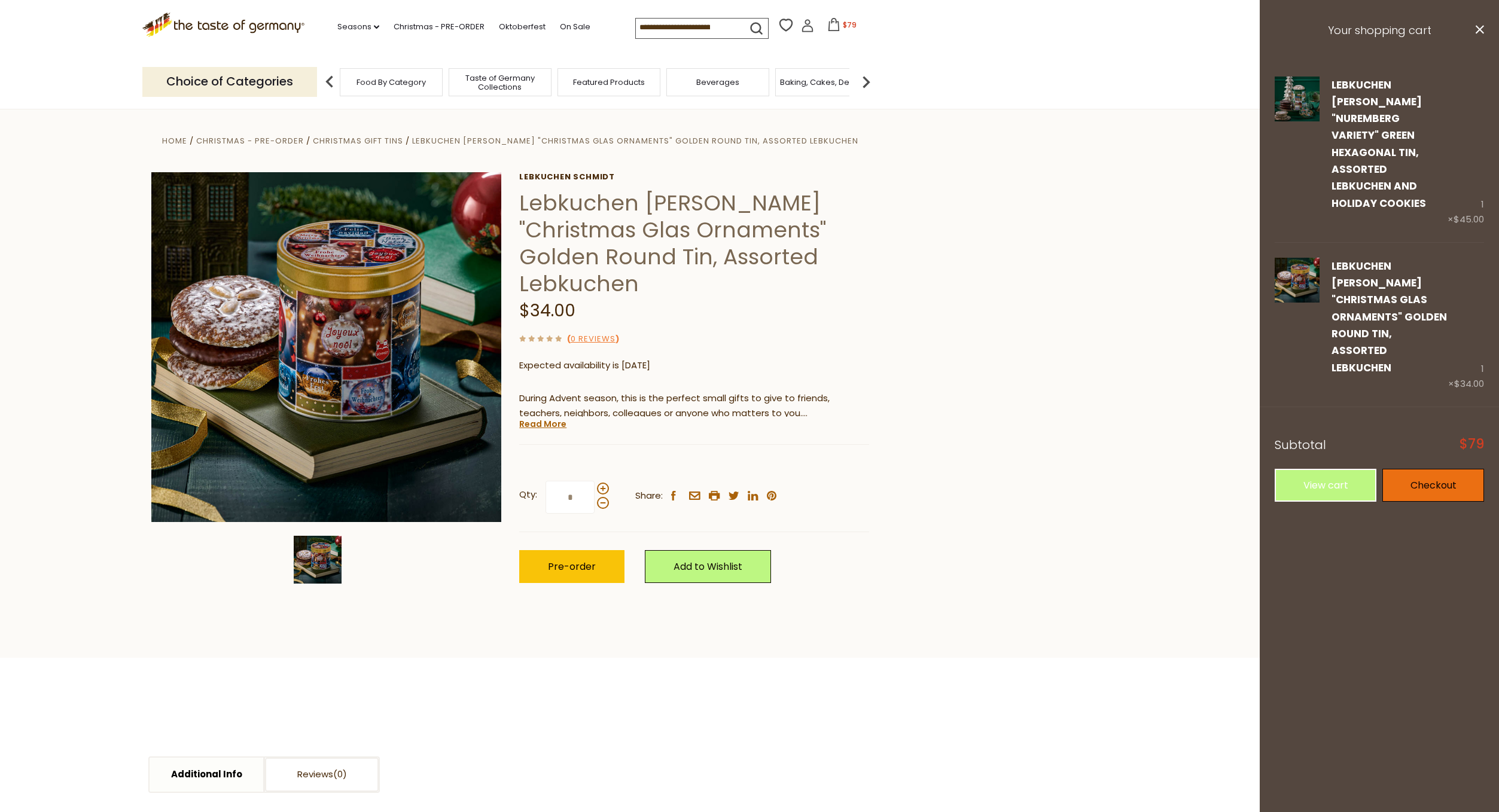
click at [1433, 468] on link "Checkout" at bounding box center [1433, 485] width 102 height 33
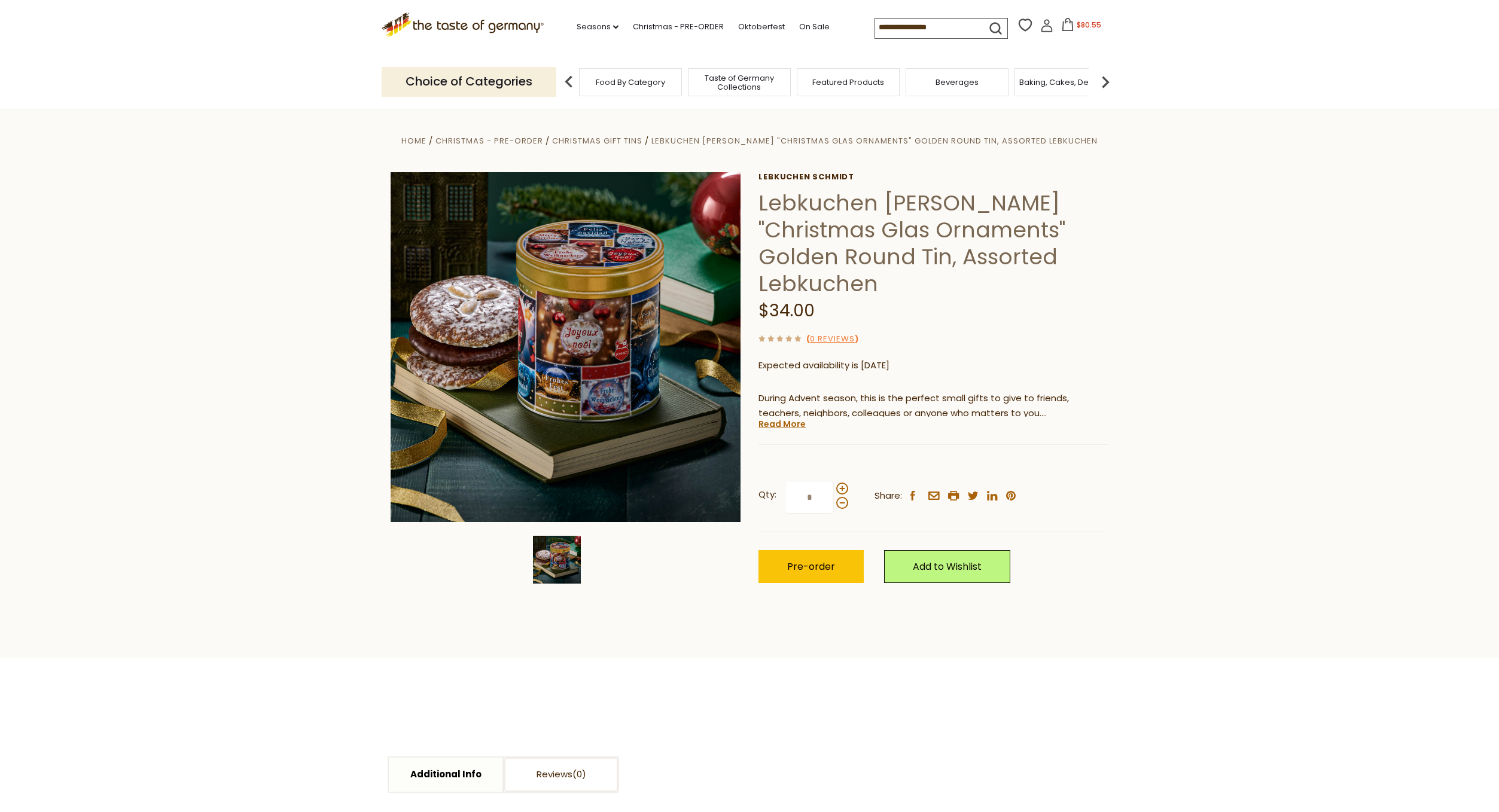
click at [1071, 29] on icon at bounding box center [1068, 24] width 13 height 13
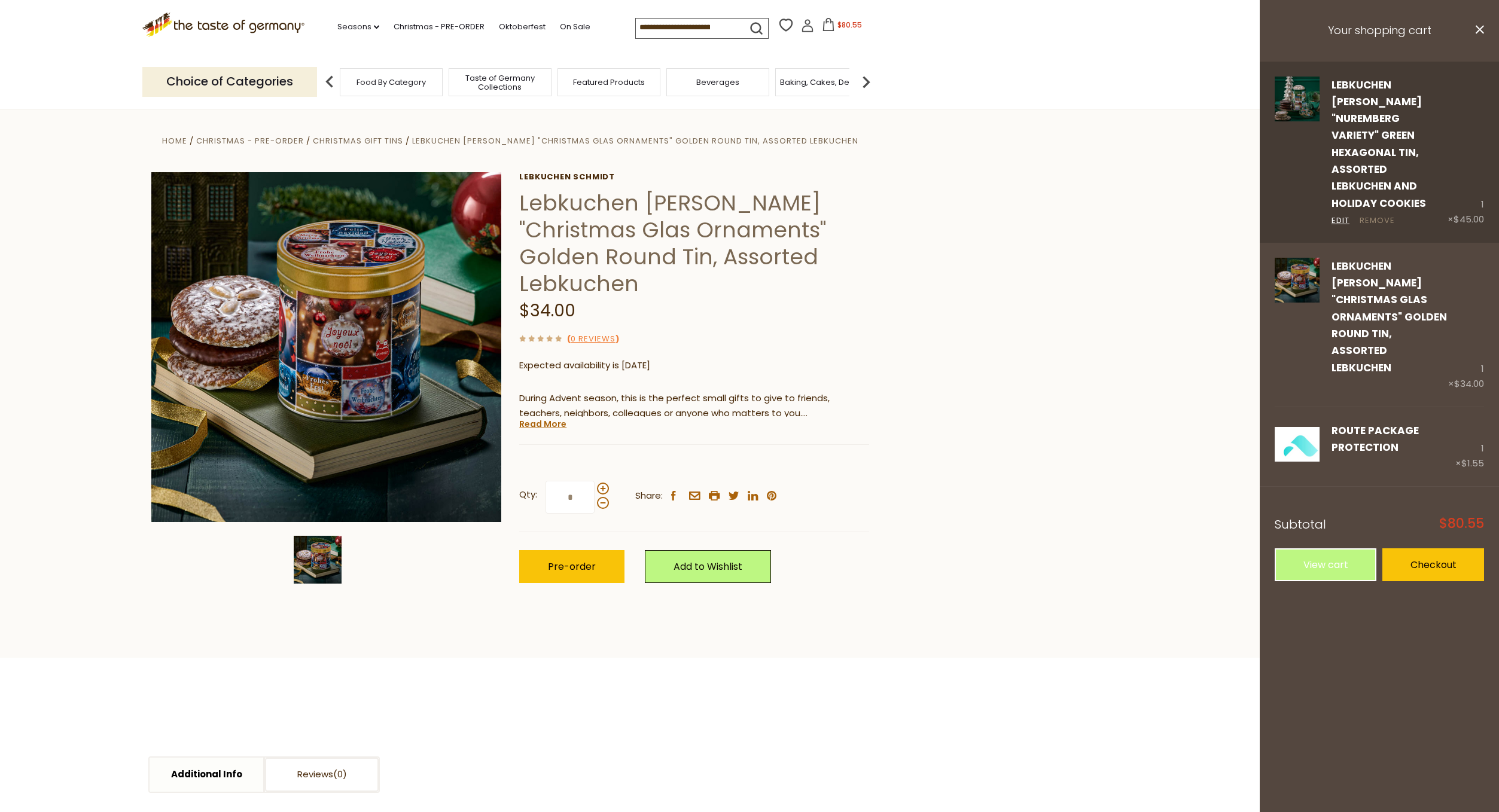
click at [1370, 214] on link "Remove" at bounding box center [1377, 220] width 36 height 12
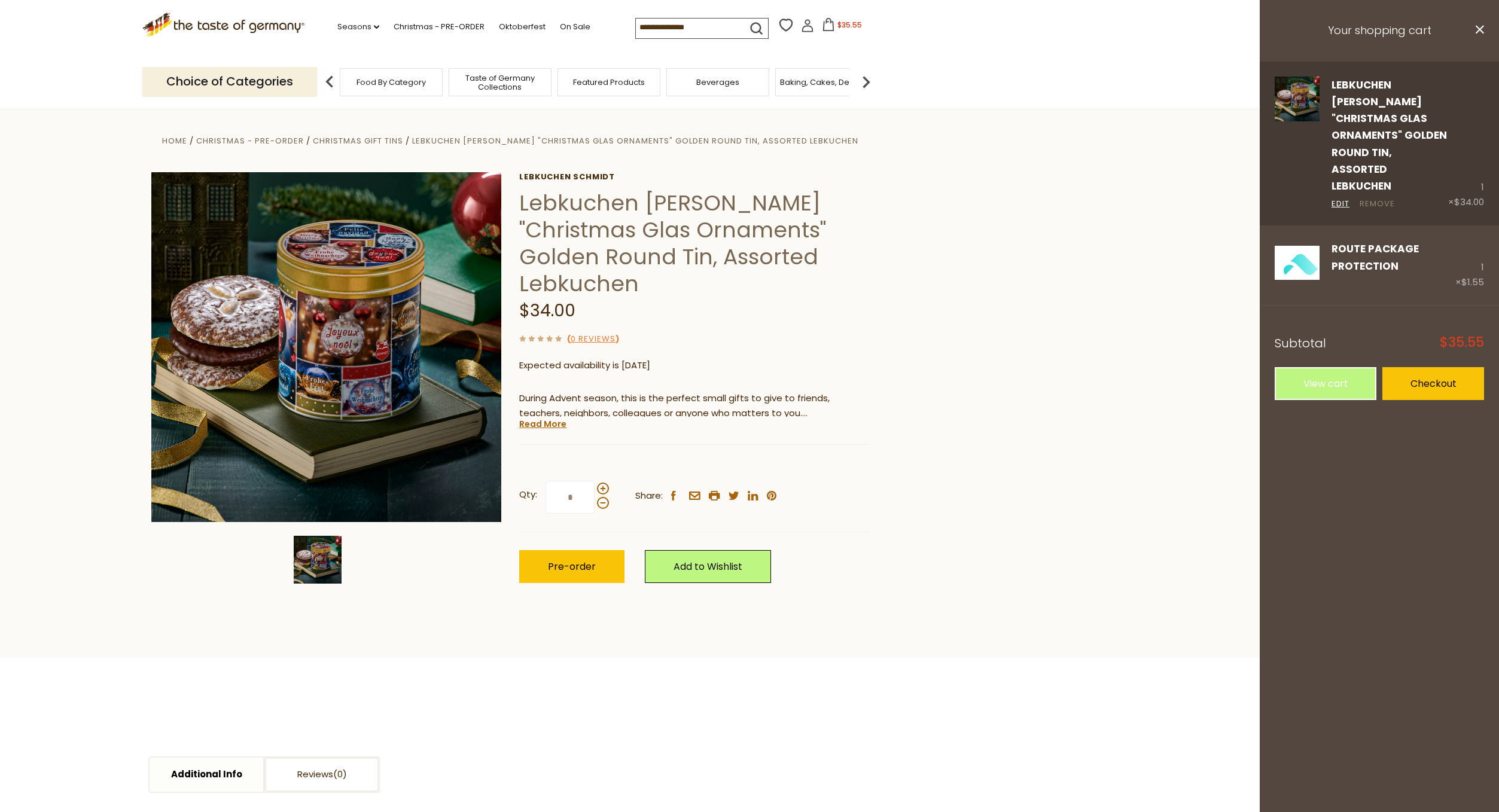
click at [1374, 198] on link "Remove" at bounding box center [1377, 204] width 36 height 12
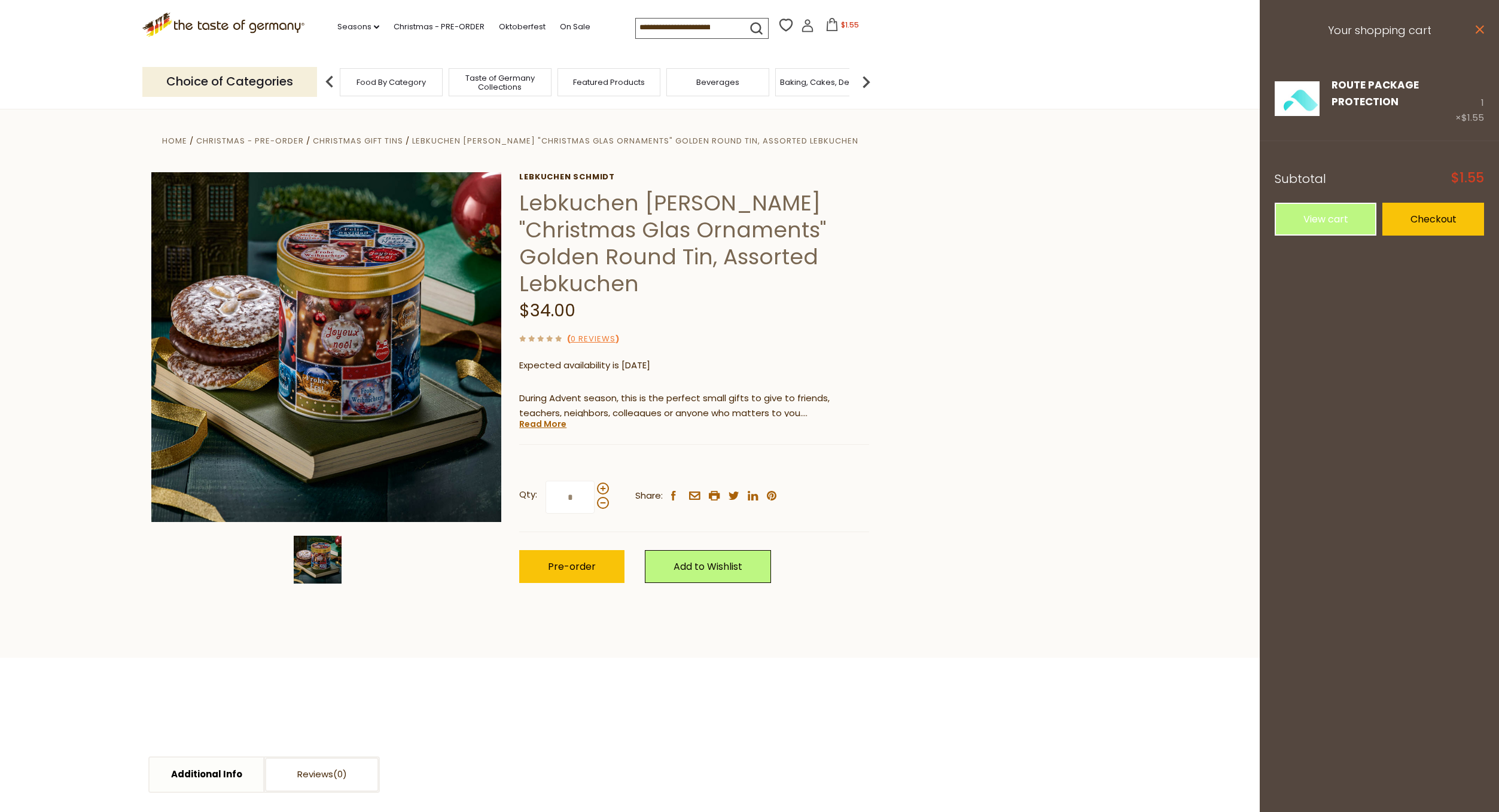
click at [1483, 32] on icon at bounding box center [1480, 29] width 9 height 9
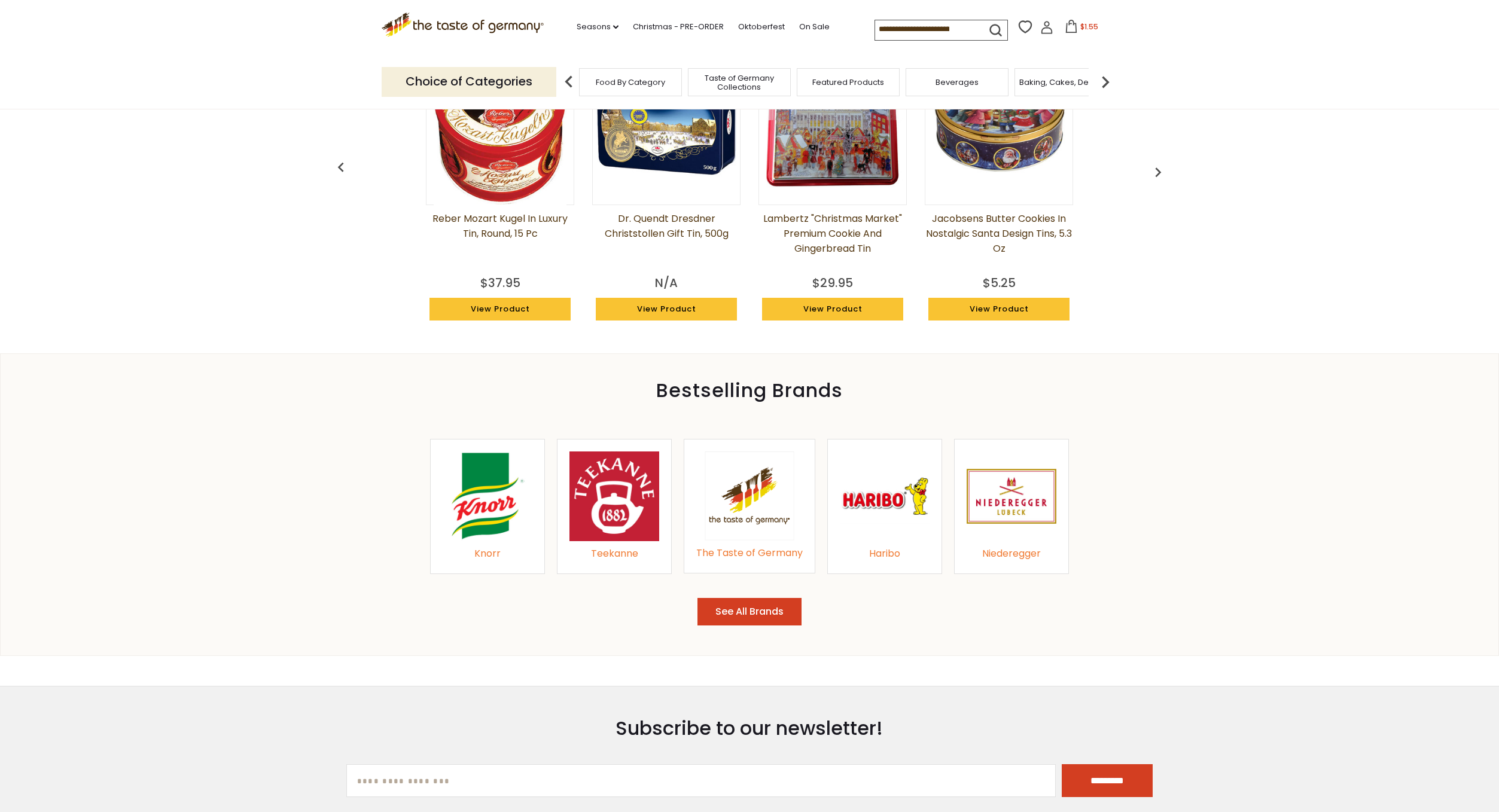
scroll to position [1302, 0]
